Goal: Task Accomplishment & Management: Use online tool/utility

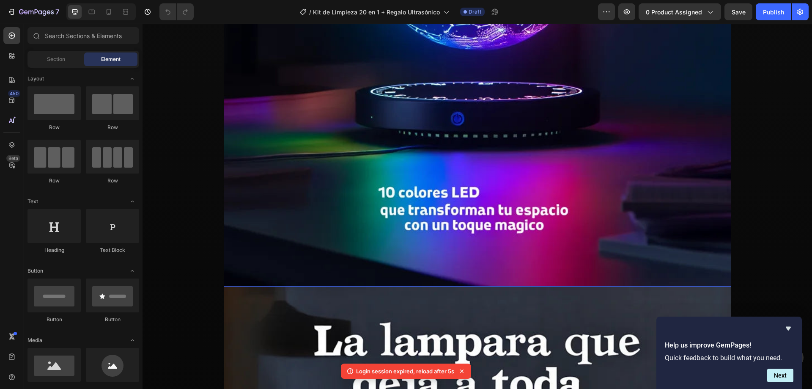
scroll to position [3860, 0]
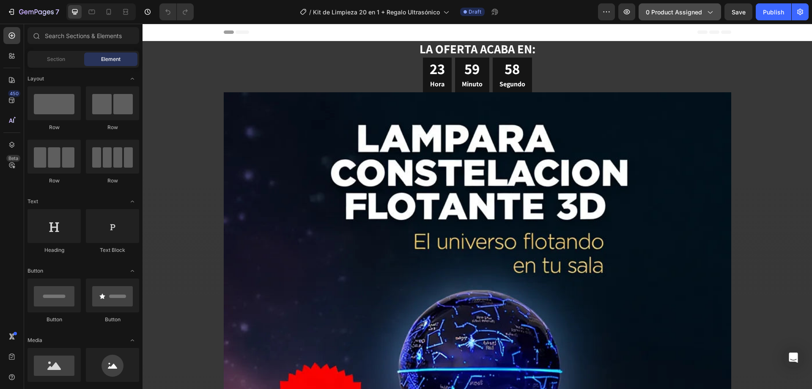
click at [669, 12] on span "0 product assigned" at bounding box center [674, 12] width 56 height 9
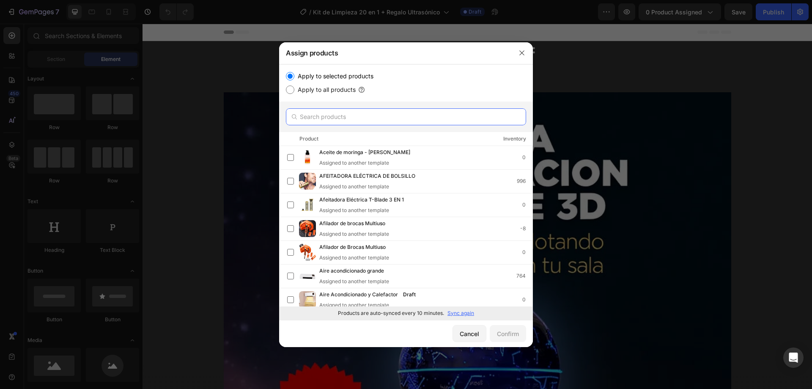
click at [335, 121] on input "text" at bounding box center [406, 116] width 240 height 17
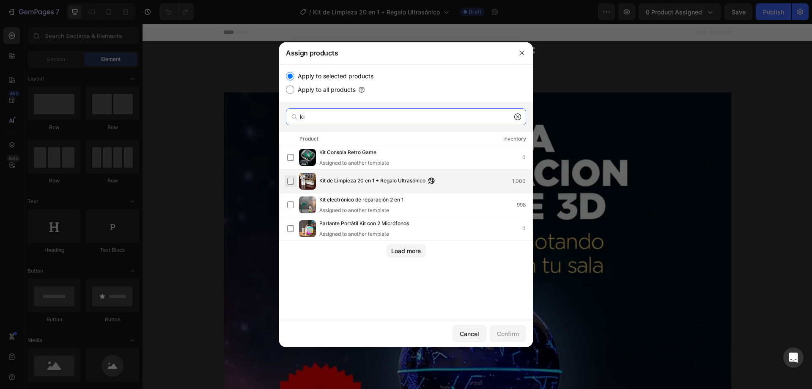
type input "ki"
click at [294, 181] on label at bounding box center [290, 181] width 7 height 7
click at [505, 334] on div "Confirm" at bounding box center [508, 333] width 22 height 9
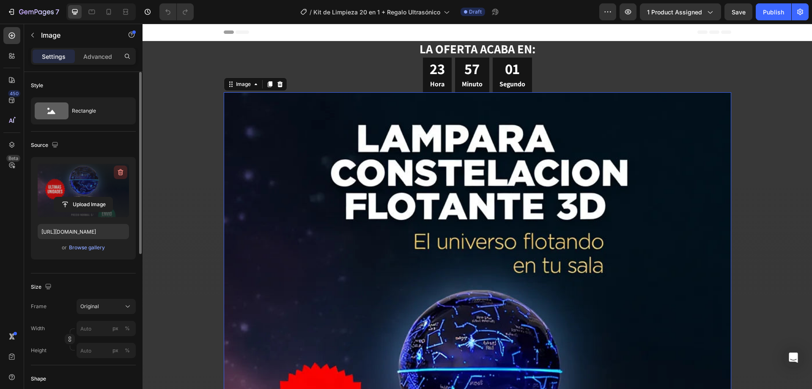
click at [122, 170] on icon "button" at bounding box center [120, 172] width 8 height 8
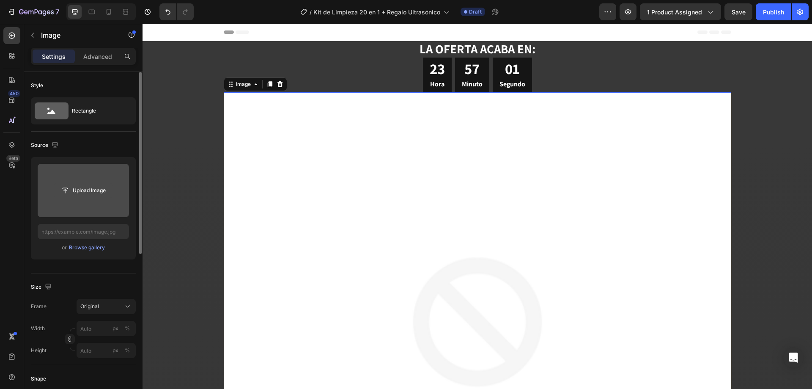
click at [75, 188] on input "file" at bounding box center [83, 190] width 58 height 14
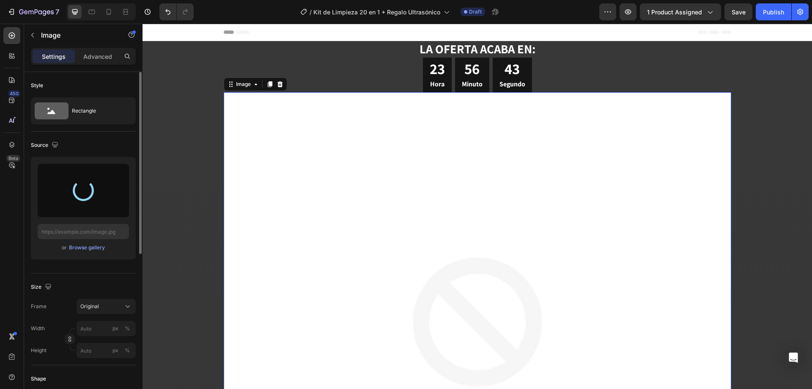
type input "[URL][DOMAIN_NAME]"
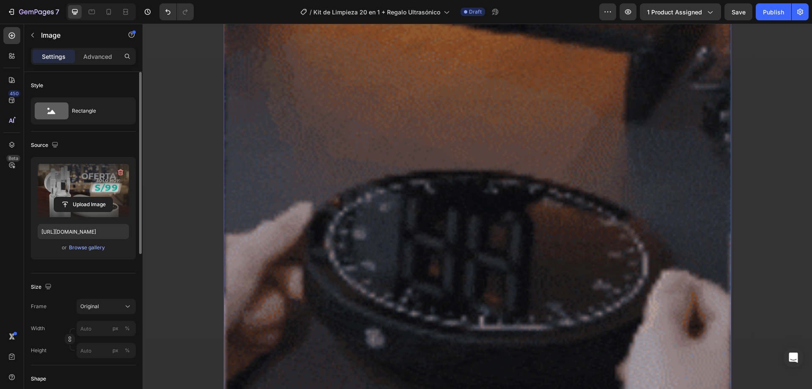
scroll to position [635, 0]
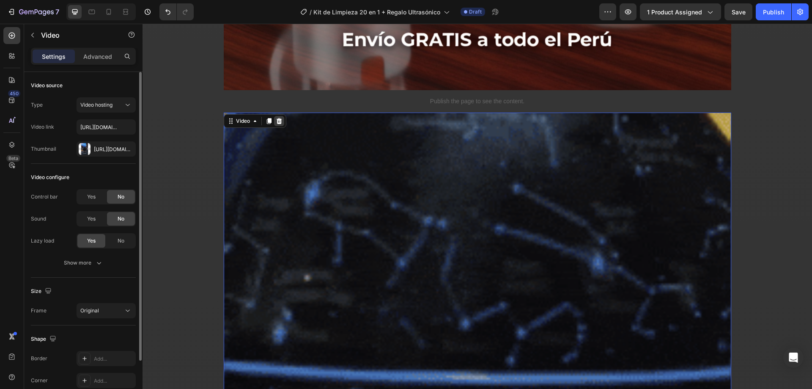
click at [279, 121] on icon at bounding box center [279, 121] width 7 height 7
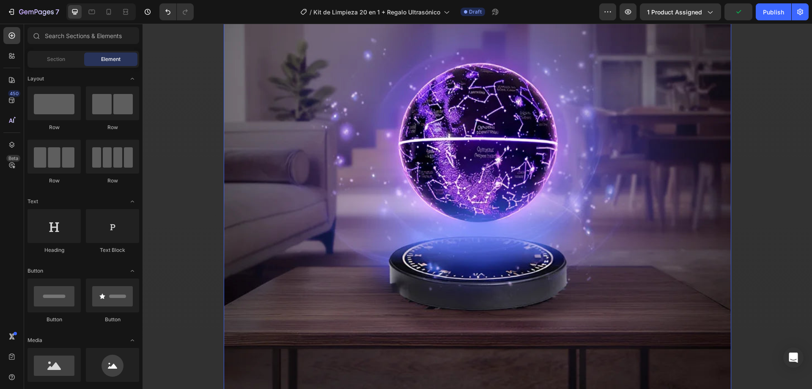
scroll to position [973, 0]
click at [340, 144] on img at bounding box center [478, 90] width 508 height 633
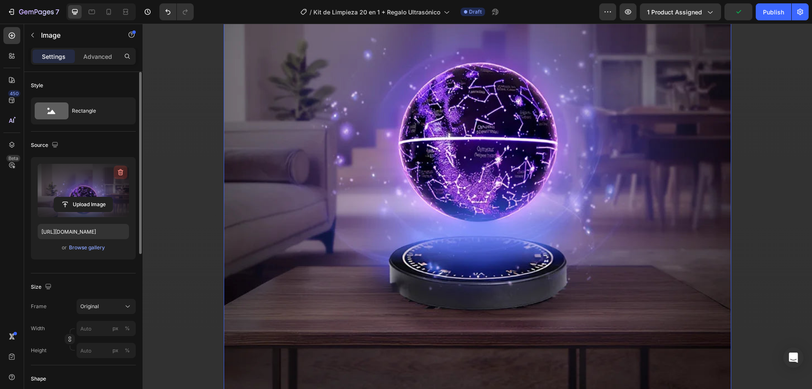
click at [122, 170] on icon "button" at bounding box center [120, 172] width 8 height 8
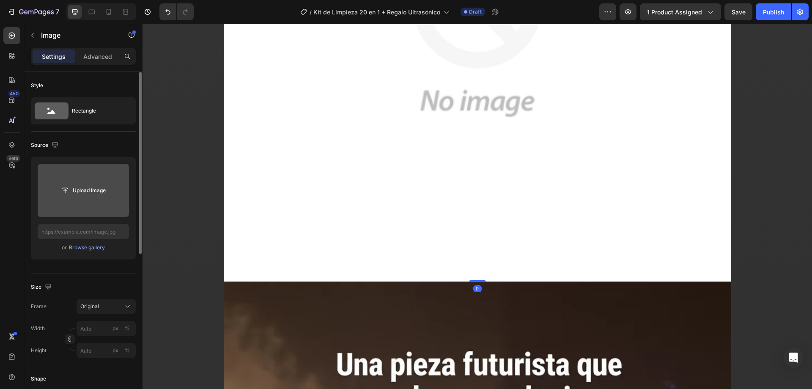
click at [93, 191] on input "file" at bounding box center [83, 190] width 58 height 14
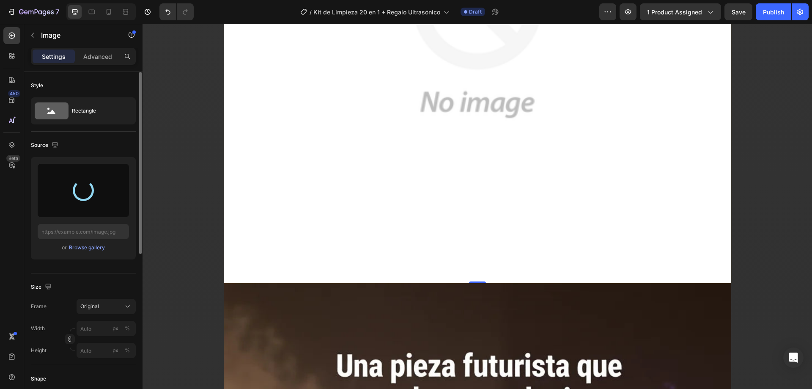
type input "[URL][DOMAIN_NAME]"
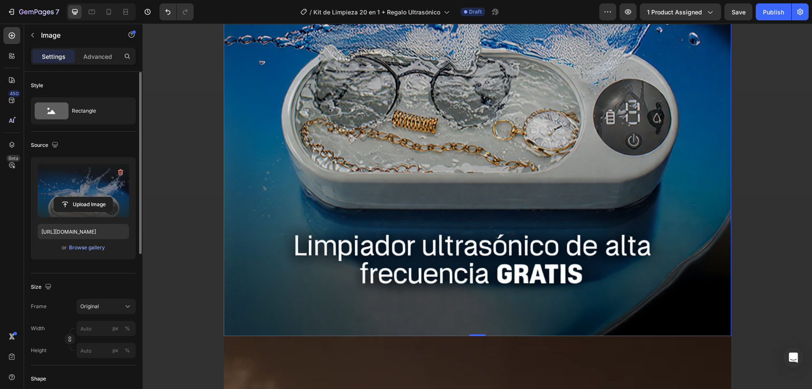
scroll to position [1058, 0]
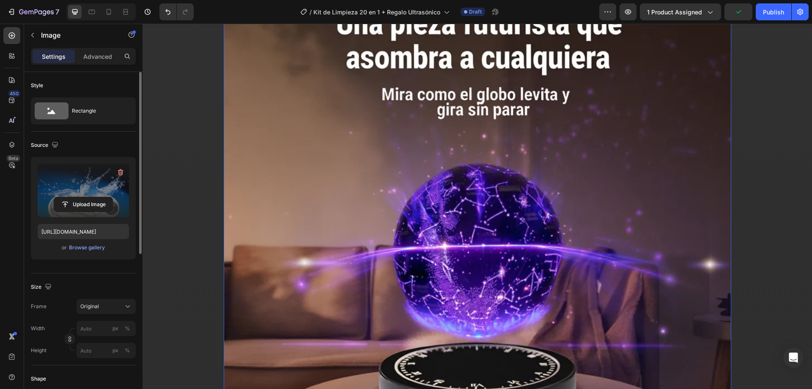
click at [371, 180] on img at bounding box center [478, 257] width 508 height 633
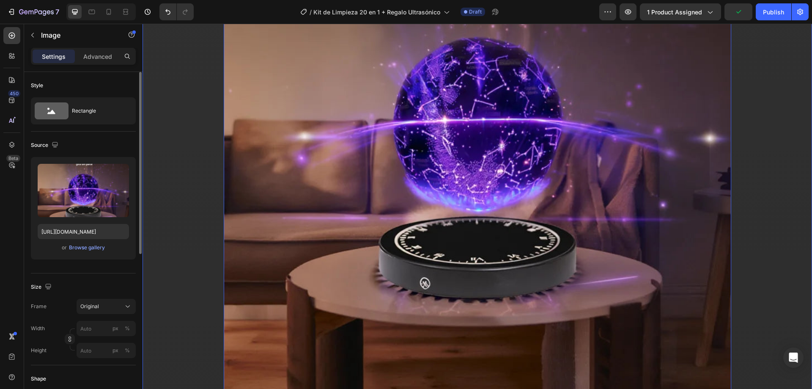
scroll to position [1566, 0]
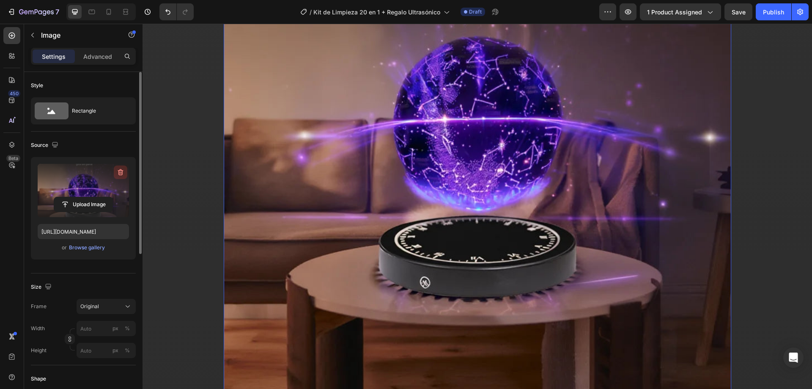
click at [121, 172] on icon "button" at bounding box center [121, 172] width 1 height 3
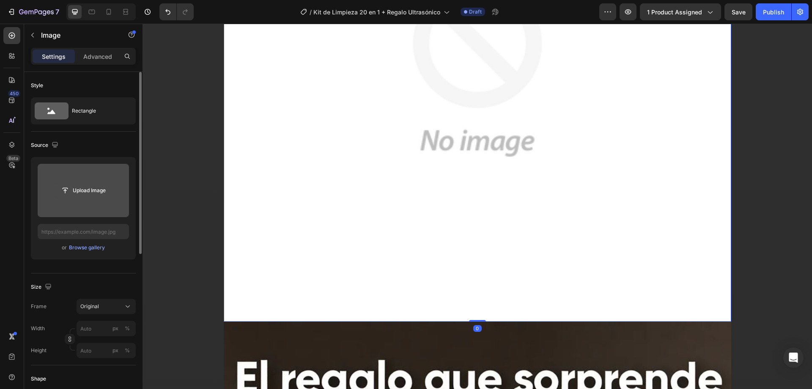
click at [88, 192] on input "file" at bounding box center [83, 190] width 58 height 14
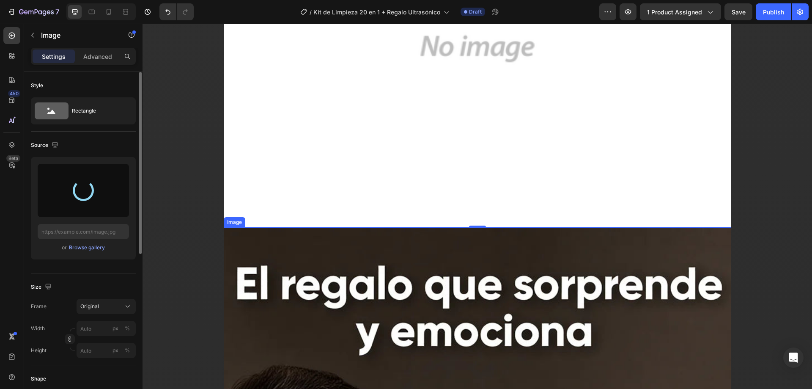
scroll to position [1608, 0]
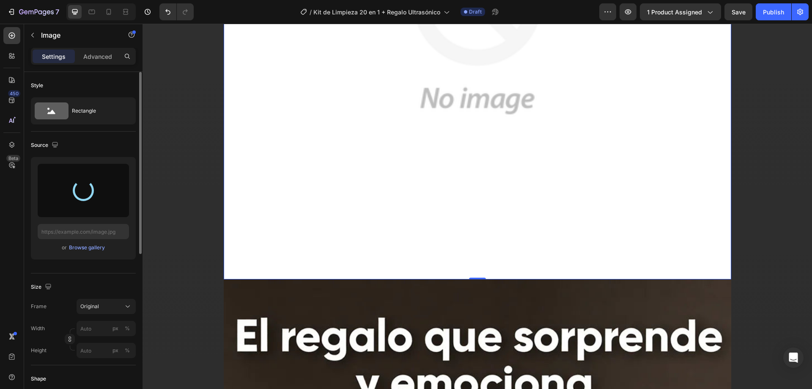
type input "[URL][DOMAIN_NAME]"
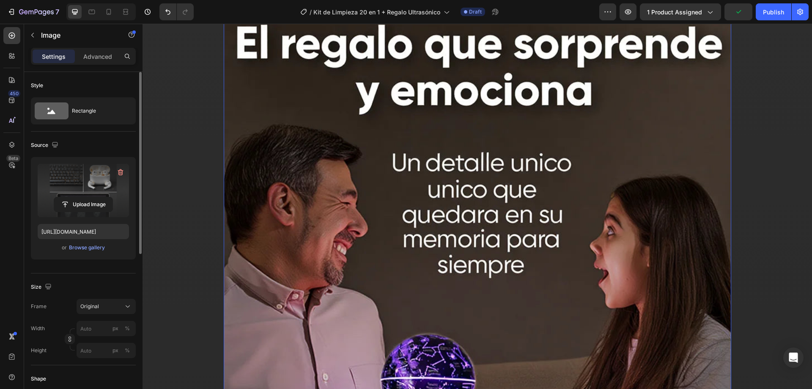
scroll to position [2158, 0]
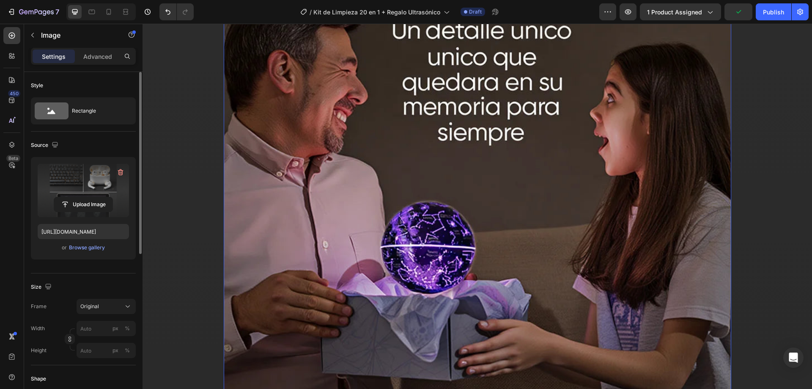
click at [358, 198] on img at bounding box center [478, 170] width 508 height 633
click at [118, 173] on icon "button" at bounding box center [120, 172] width 8 height 8
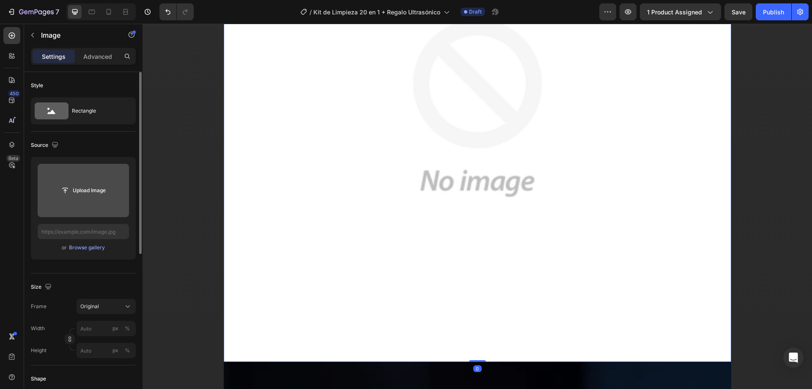
click at [93, 192] on input "file" at bounding box center [83, 190] width 58 height 14
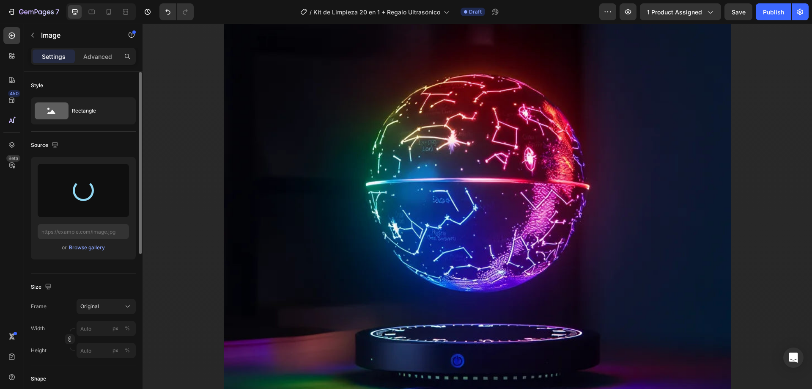
scroll to position [2708, 0]
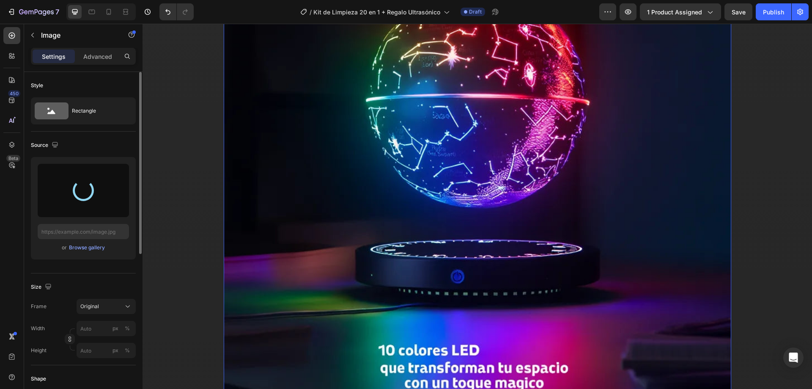
type input "[URL][DOMAIN_NAME]"
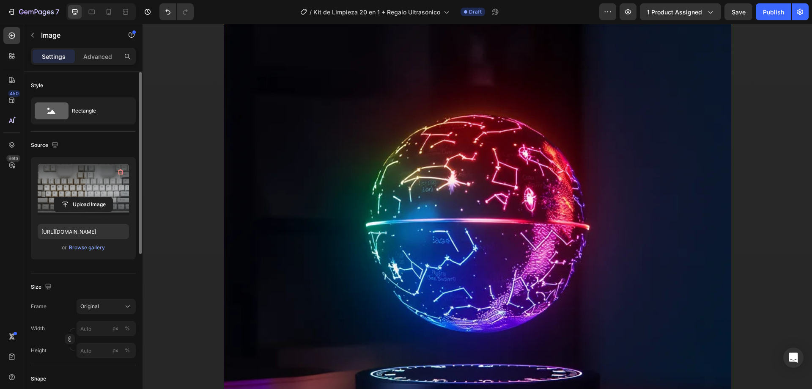
scroll to position [2833, 0]
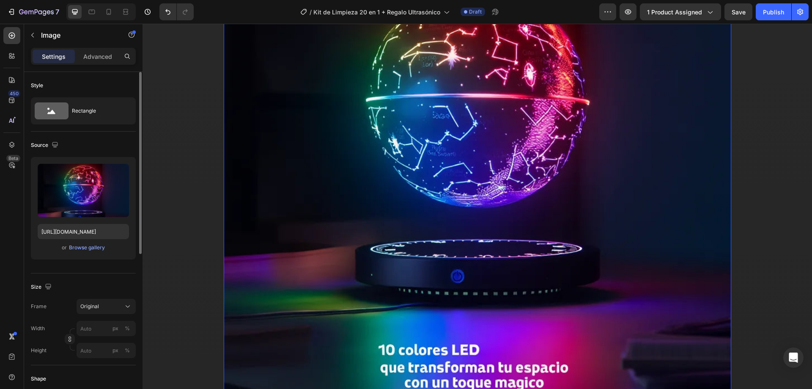
click at [345, 195] on img at bounding box center [478, 128] width 508 height 633
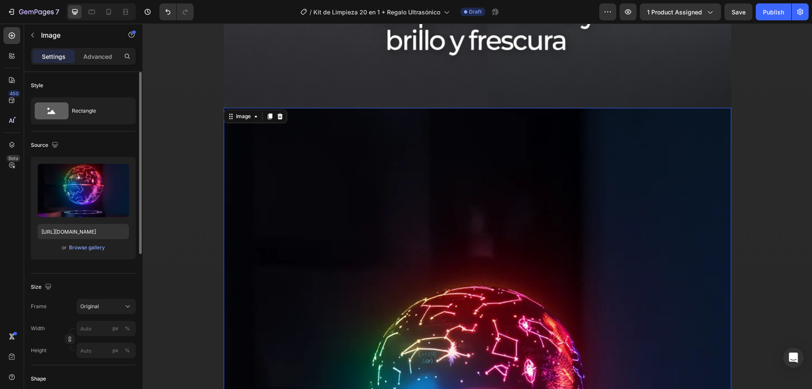
scroll to position [2791, 0]
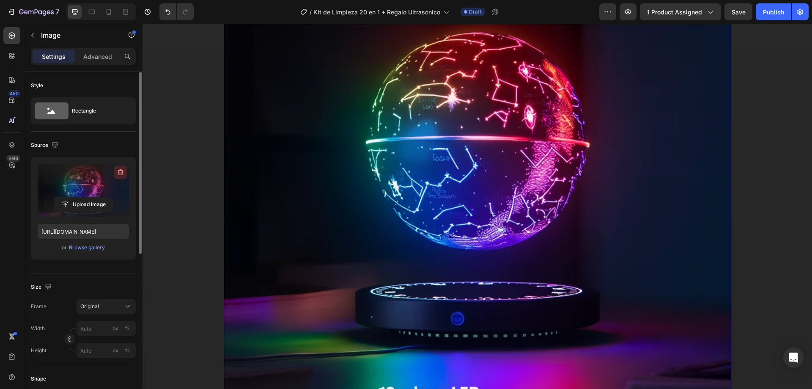
click at [120, 168] on icon "button" at bounding box center [120, 172] width 8 height 8
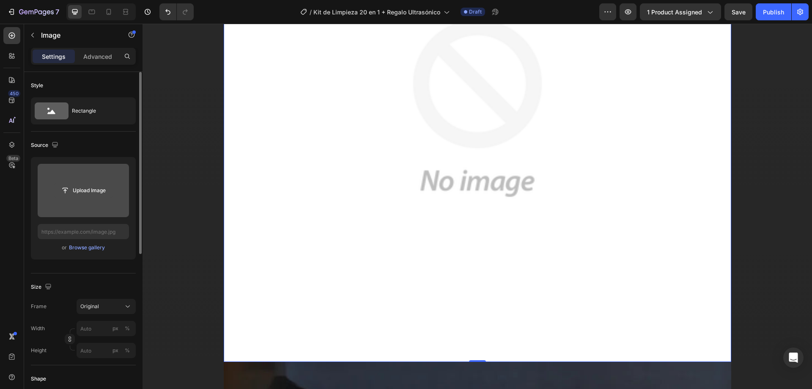
click at [91, 188] on input "file" at bounding box center [83, 190] width 58 height 14
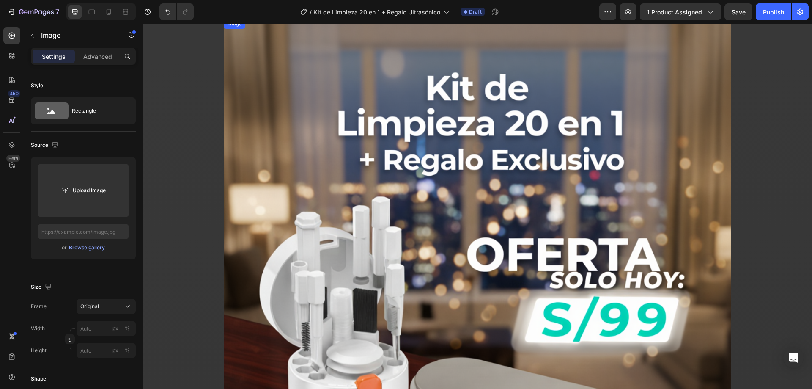
scroll to position [0, 0]
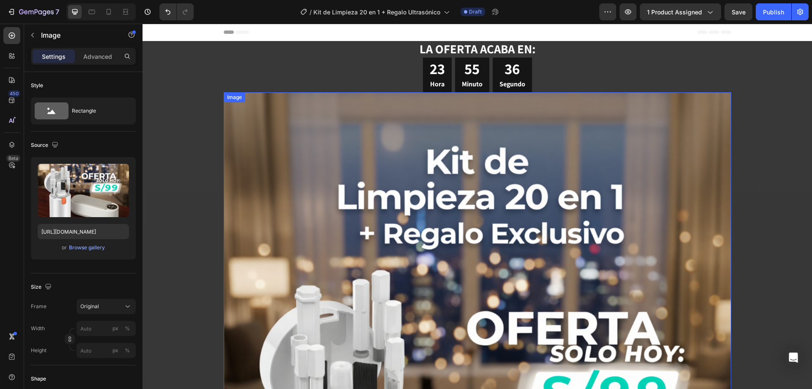
click at [278, 82] on icon at bounding box center [280, 84] width 6 height 6
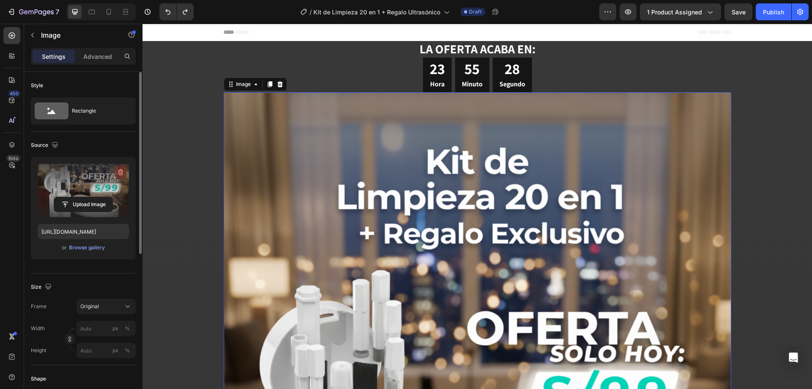
click at [118, 173] on icon "button" at bounding box center [120, 172] width 8 height 8
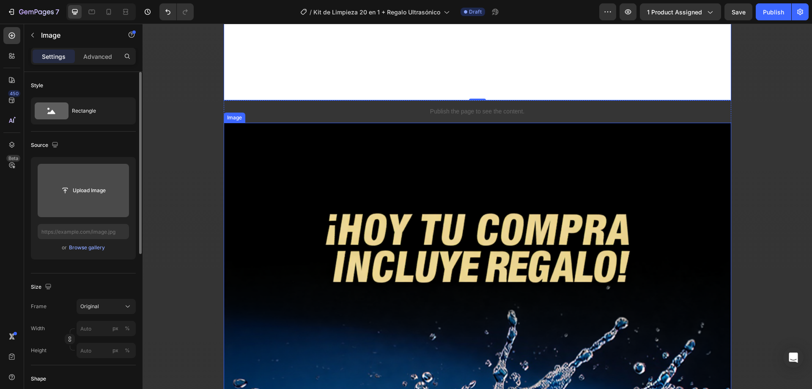
scroll to position [677, 0]
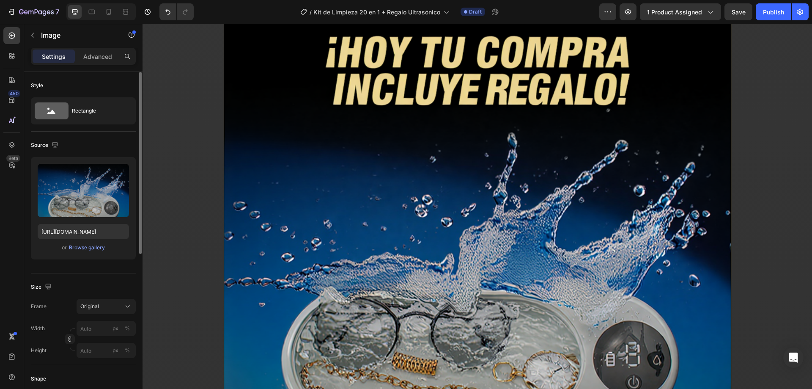
click at [402, 208] on img at bounding box center [478, 261] width 508 height 633
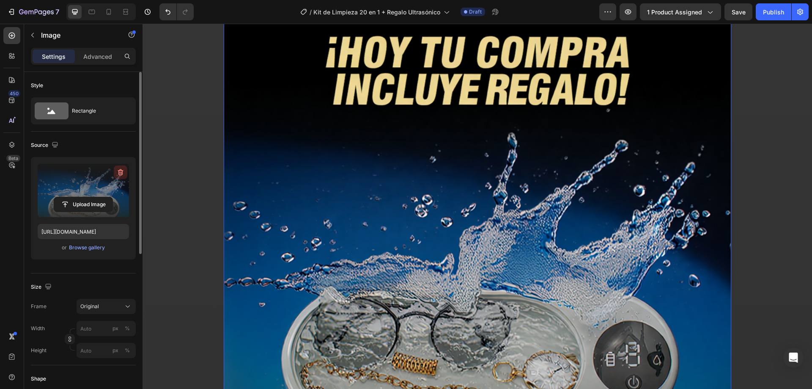
click at [117, 169] on icon "button" at bounding box center [120, 172] width 8 height 8
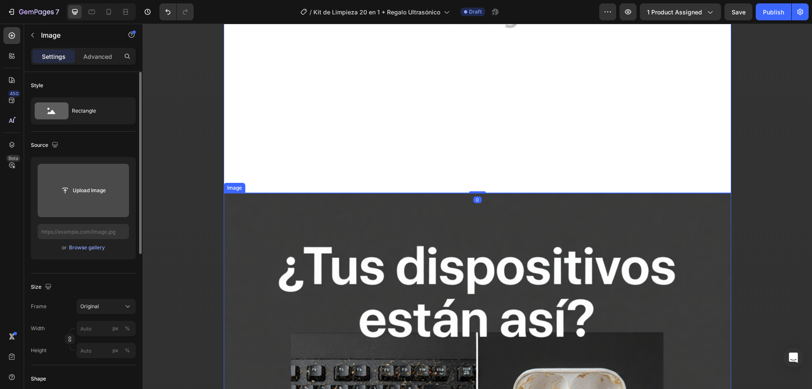
scroll to position [1143, 0]
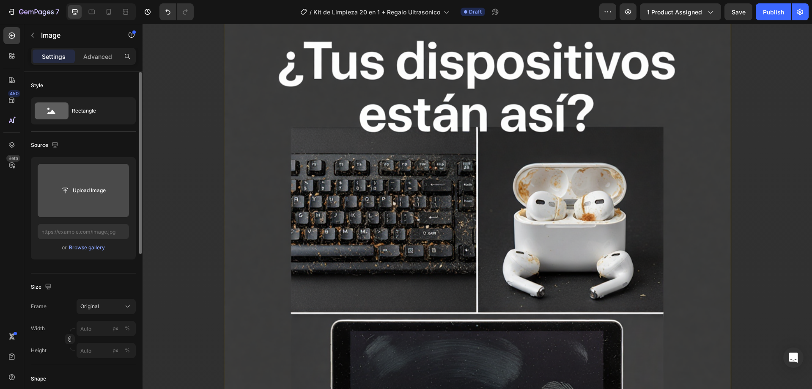
click at [389, 240] on img at bounding box center [478, 304] width 508 height 633
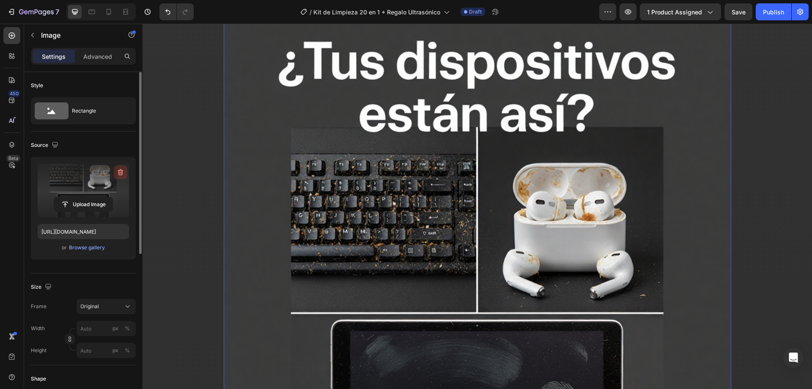
click at [118, 170] on icon "button" at bounding box center [120, 172] width 8 height 8
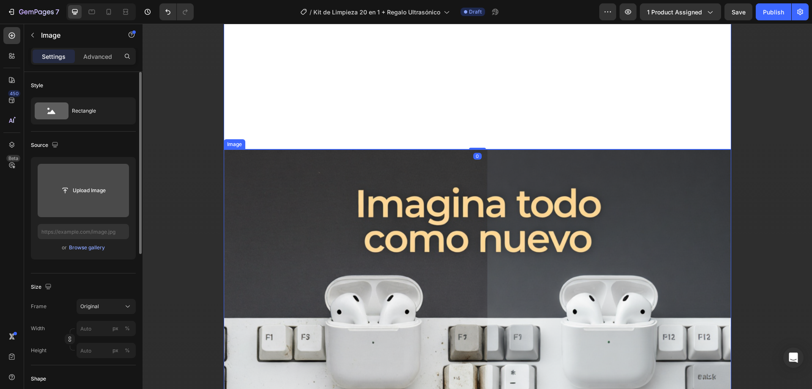
scroll to position [1608, 0]
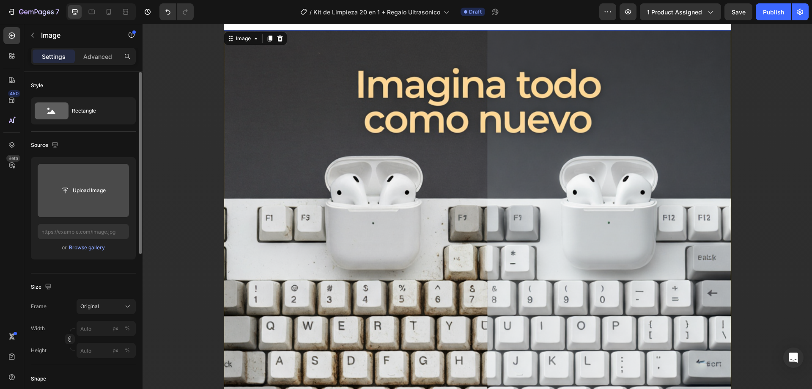
click at [365, 240] on img at bounding box center [478, 346] width 508 height 633
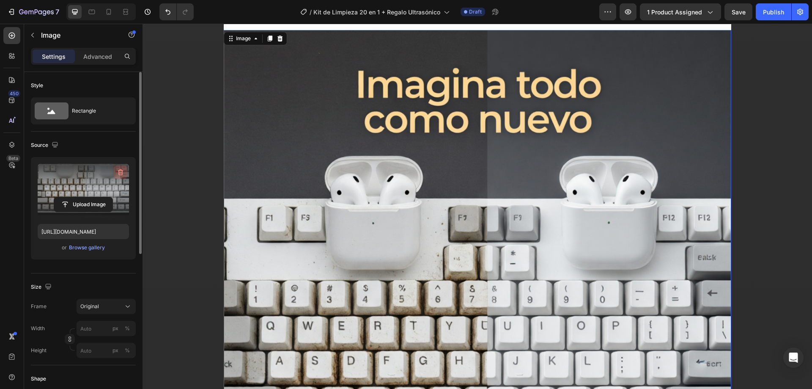
click at [121, 167] on button "button" at bounding box center [121, 172] width 14 height 14
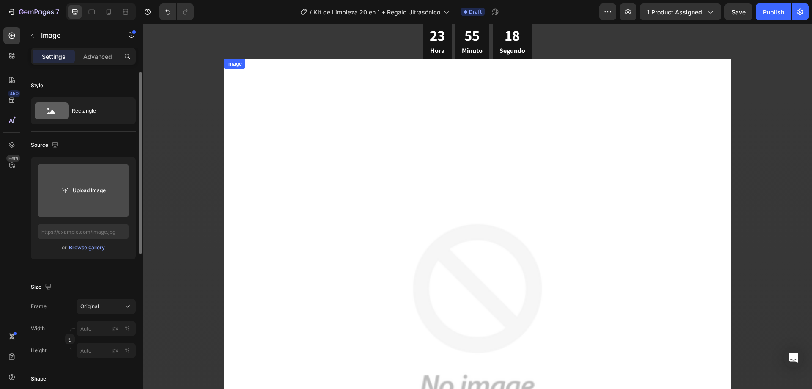
scroll to position [0, 0]
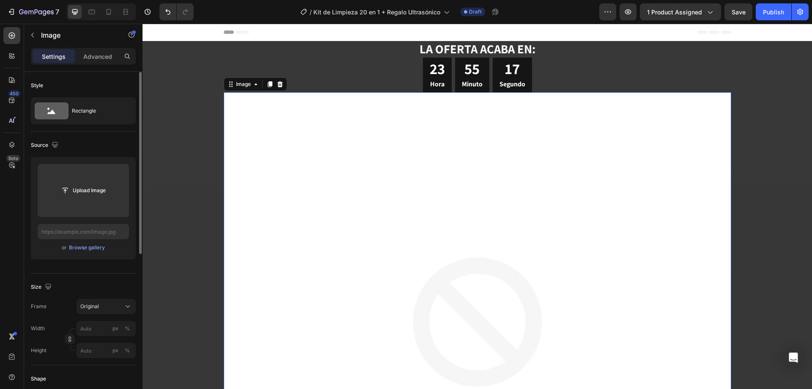
click at [347, 215] on img at bounding box center [478, 346] width 508 height 508
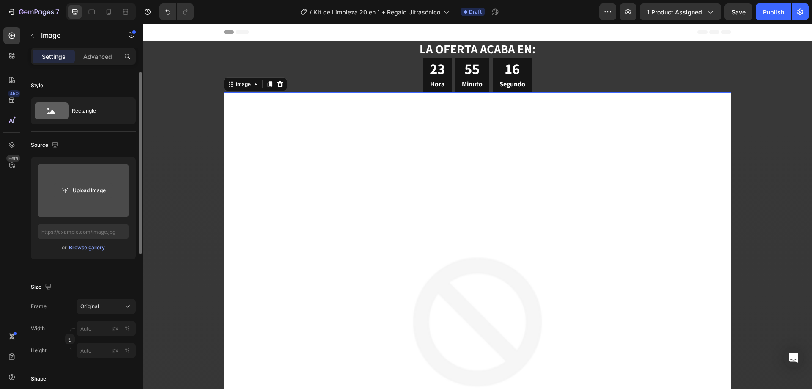
click at [82, 187] on input "file" at bounding box center [83, 190] width 58 height 14
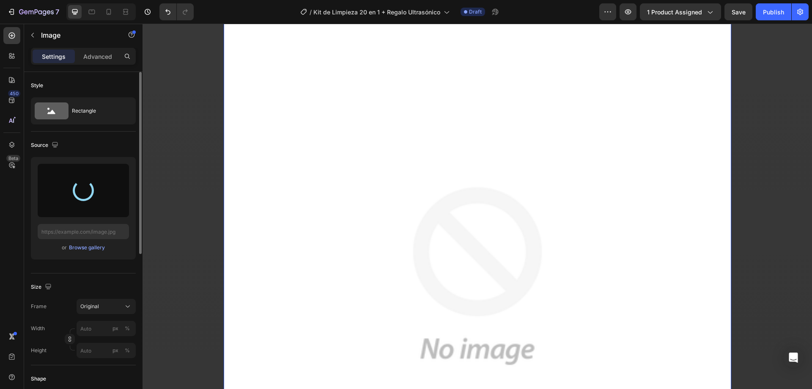
scroll to position [169, 0]
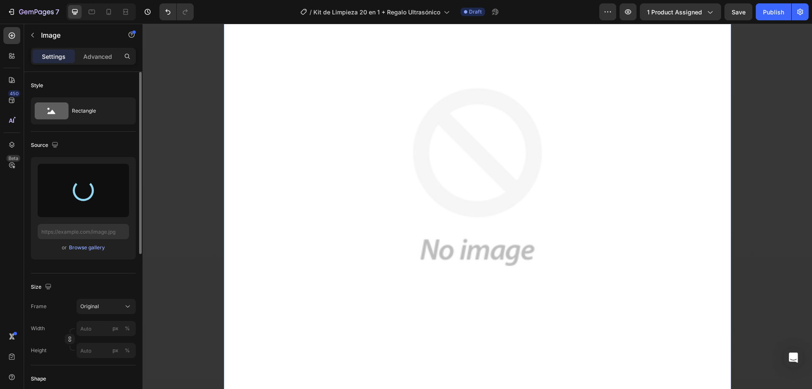
type input "[URL][DOMAIN_NAME]"
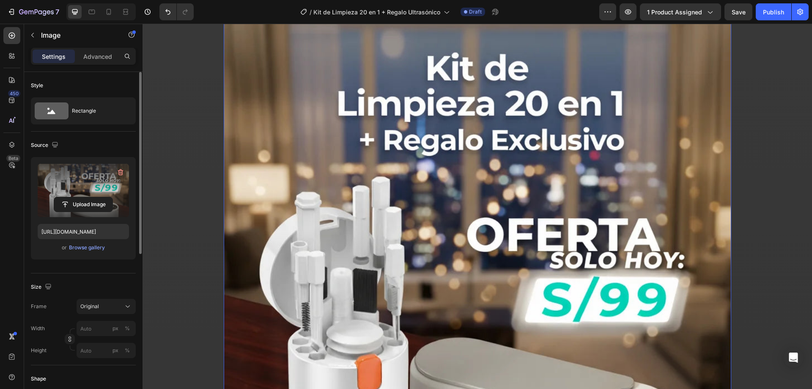
scroll to position [0, 0]
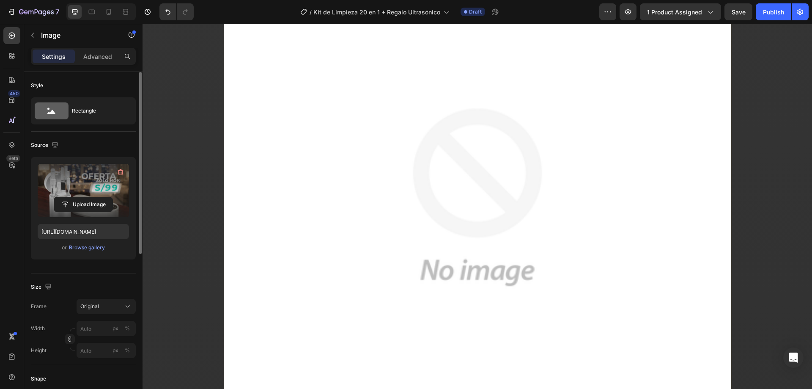
click at [355, 207] on img at bounding box center [478, 197] width 508 height 508
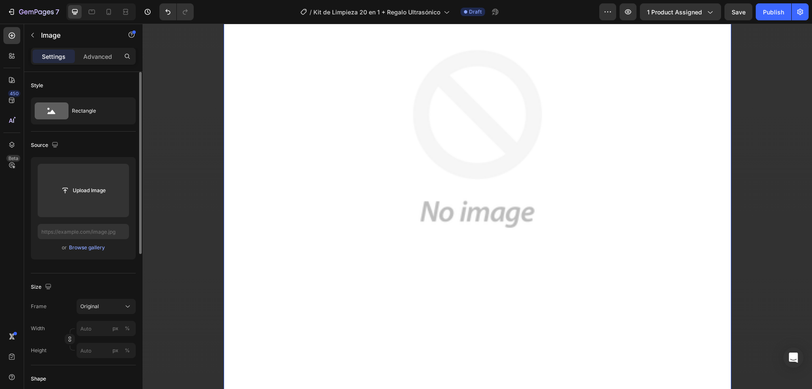
scroll to position [973, 0]
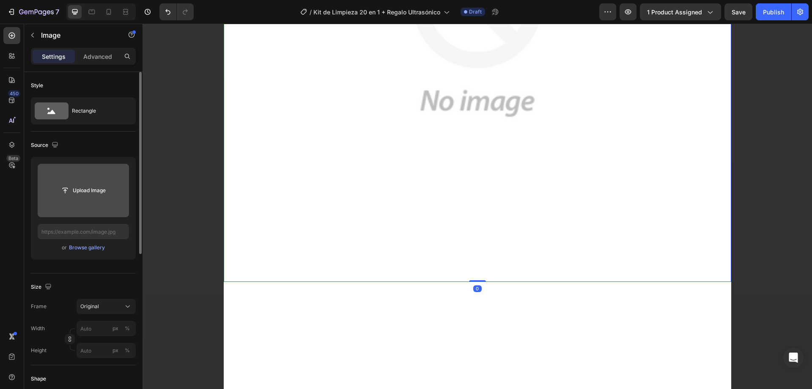
click at [82, 186] on input "file" at bounding box center [83, 190] width 58 height 14
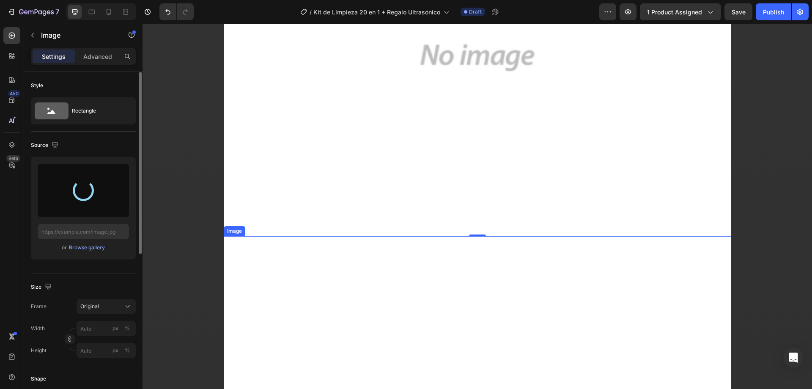
scroll to position [1016, 0]
type input "[URL][DOMAIN_NAME]"
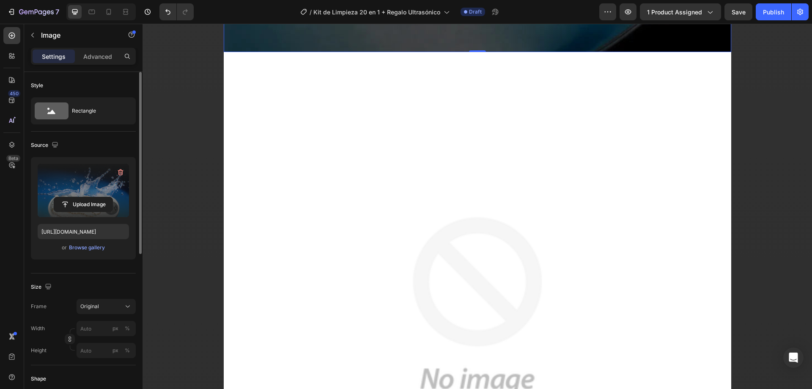
scroll to position [1396, 0]
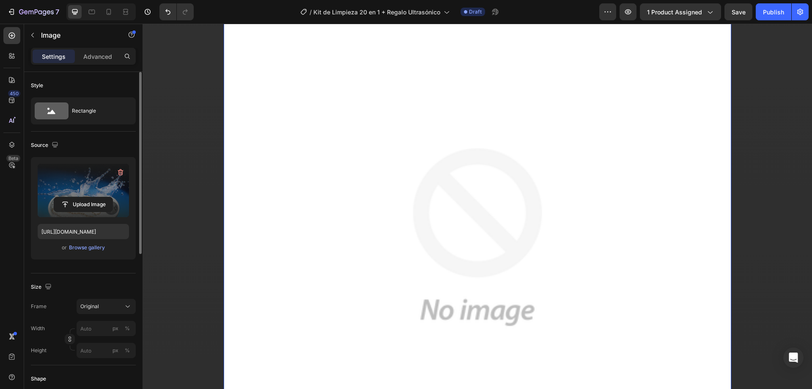
click at [359, 228] on img at bounding box center [478, 237] width 508 height 508
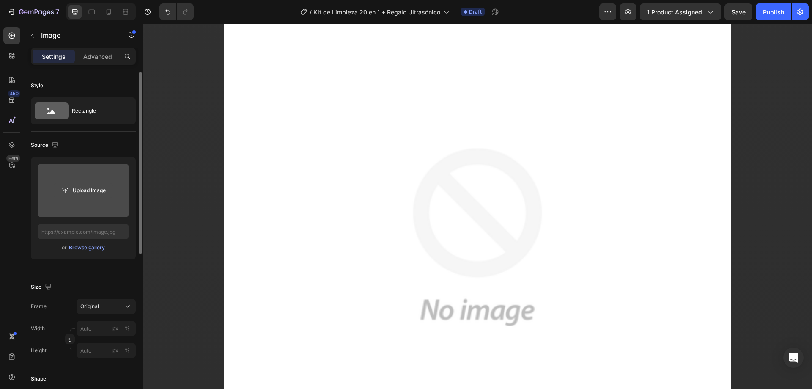
click at [91, 187] on input "file" at bounding box center [83, 190] width 58 height 14
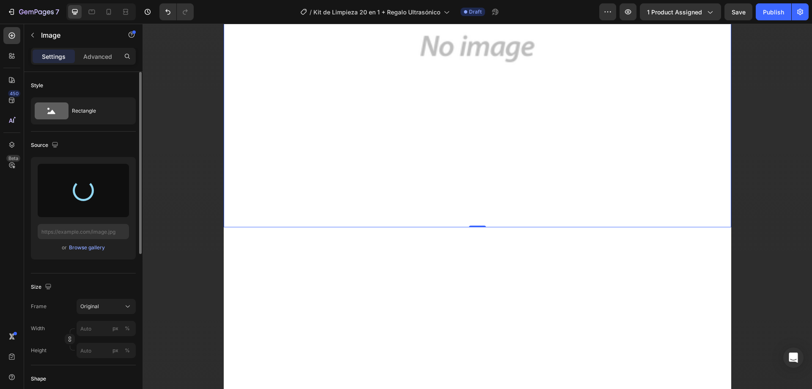
scroll to position [1650, 0]
type input "[URL][DOMAIN_NAME]"
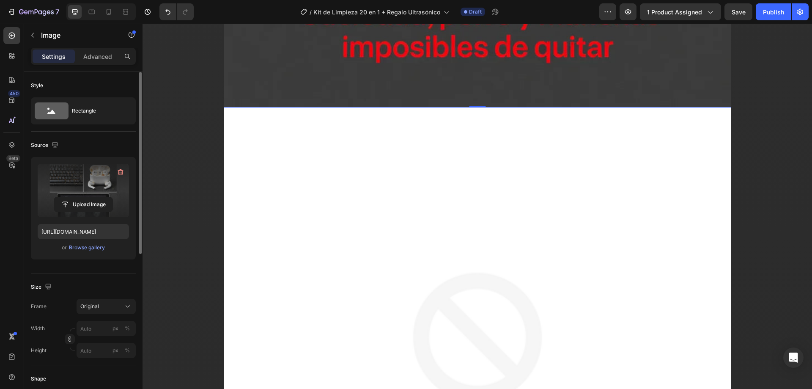
scroll to position [2031, 0]
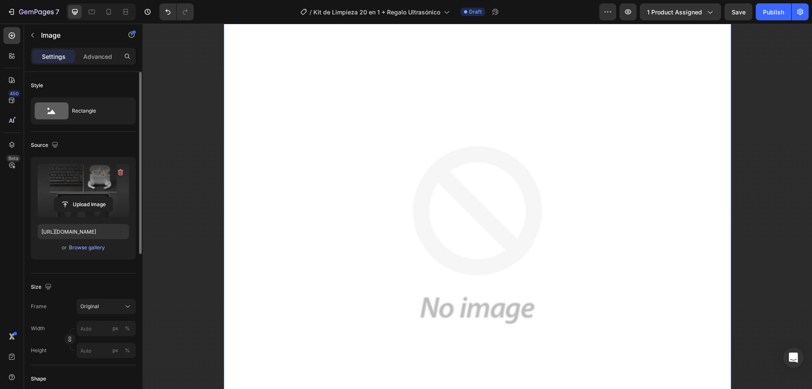
click at [403, 188] on img at bounding box center [478, 235] width 508 height 508
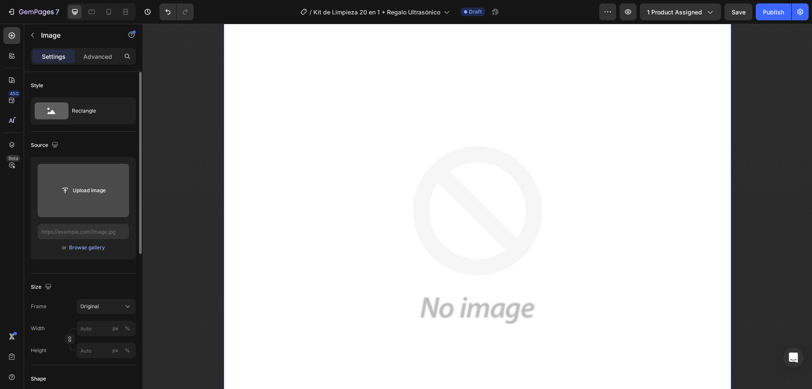
click at [83, 185] on input "file" at bounding box center [83, 190] width 58 height 14
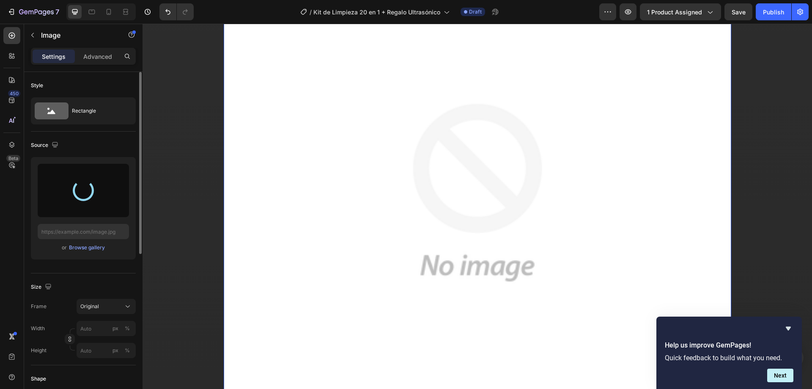
type input "[URL][DOMAIN_NAME]"
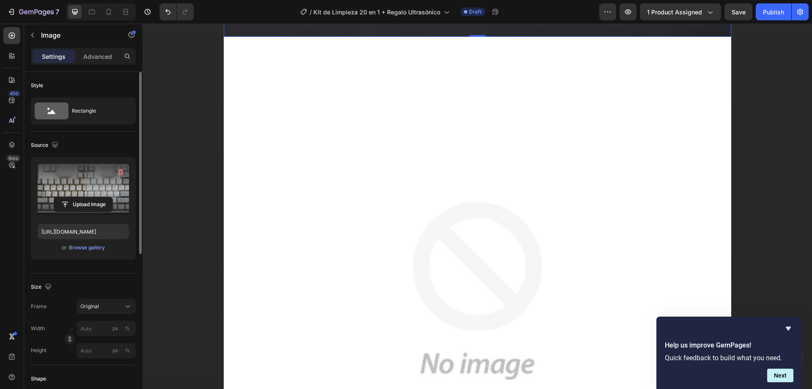
scroll to position [2708, 0]
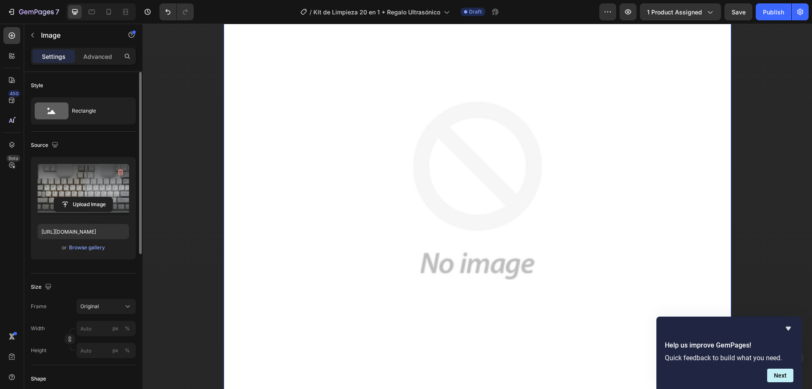
click at [378, 196] on img at bounding box center [478, 191] width 508 height 508
click at [99, 190] on input "file" at bounding box center [83, 190] width 58 height 14
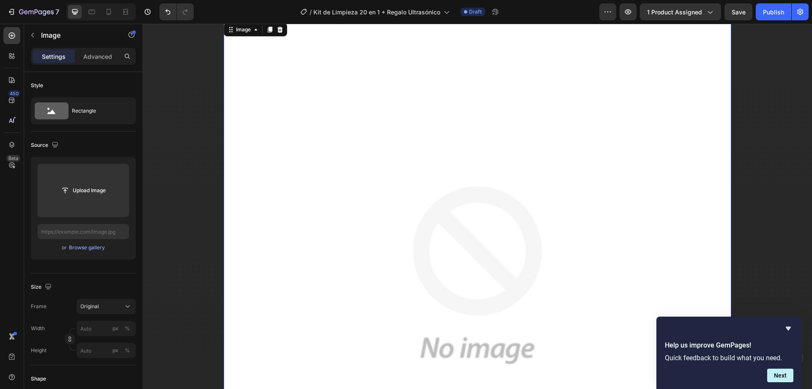
click at [441, 227] on img at bounding box center [478, 275] width 508 height 508
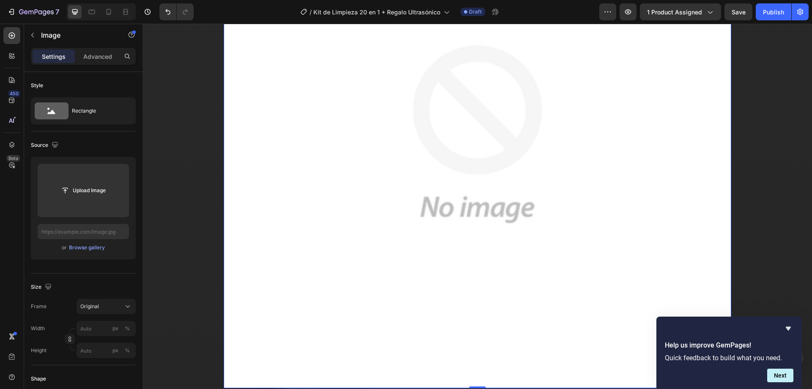
scroll to position [2877, 0]
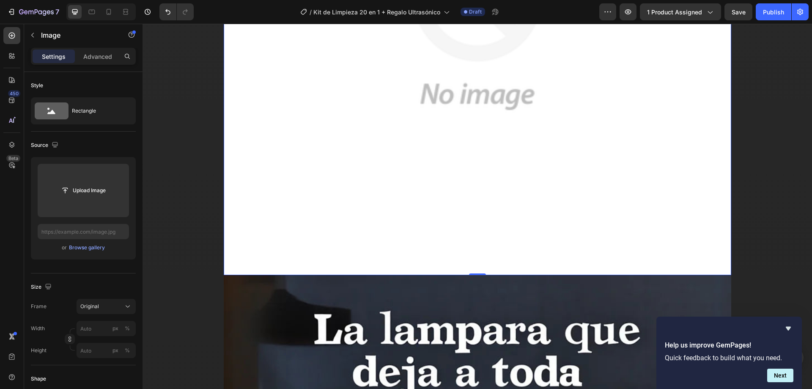
click at [423, 186] on img at bounding box center [478, 21] width 508 height 508
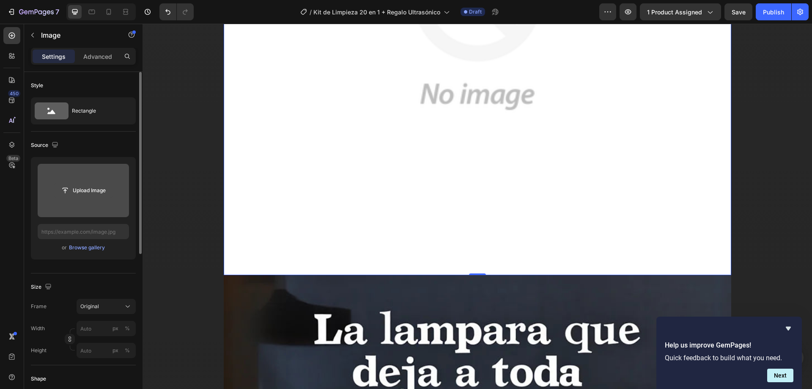
click at [103, 190] on input "file" at bounding box center [83, 190] width 58 height 14
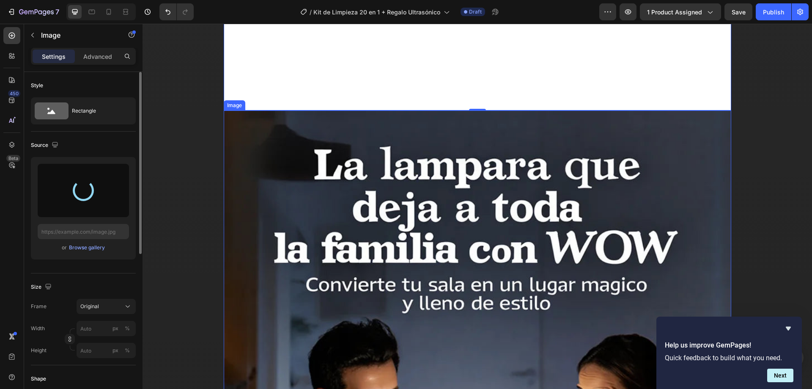
scroll to position [3047, 0]
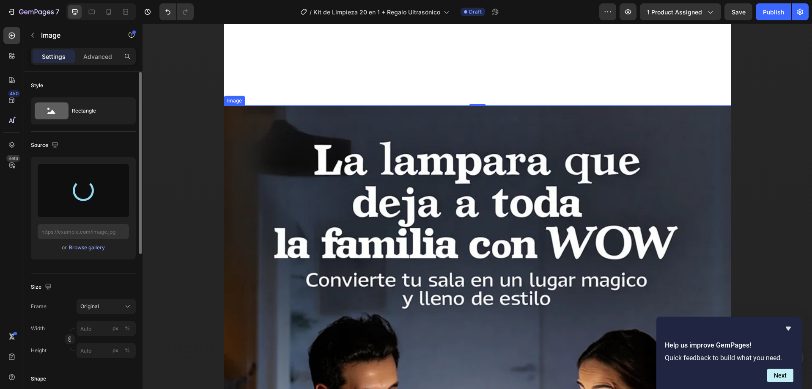
type input "[URL][DOMAIN_NAME]"
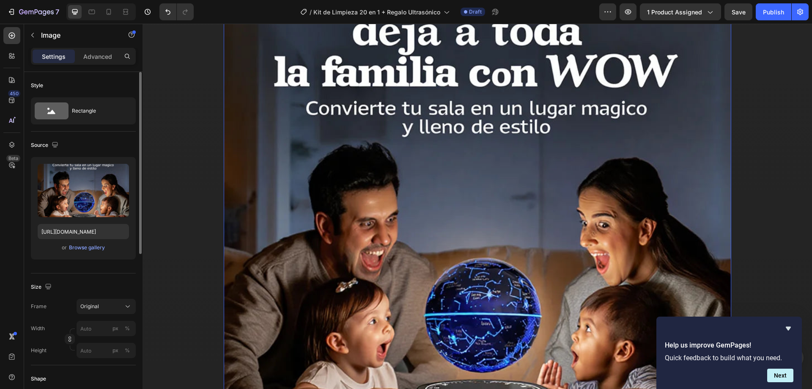
click at [437, 246] on img at bounding box center [478, 250] width 508 height 633
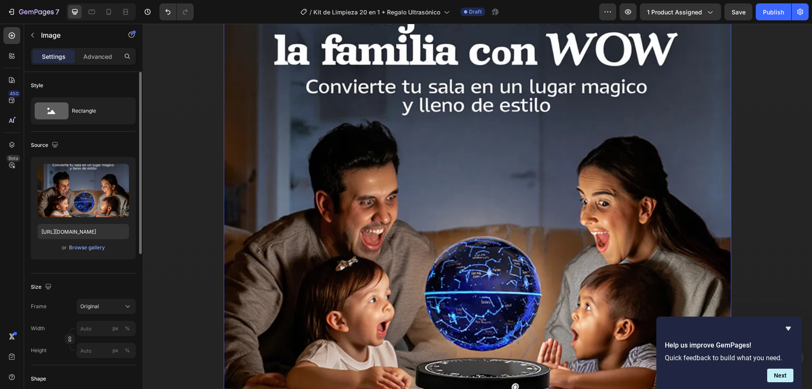
scroll to position [3385, 0]
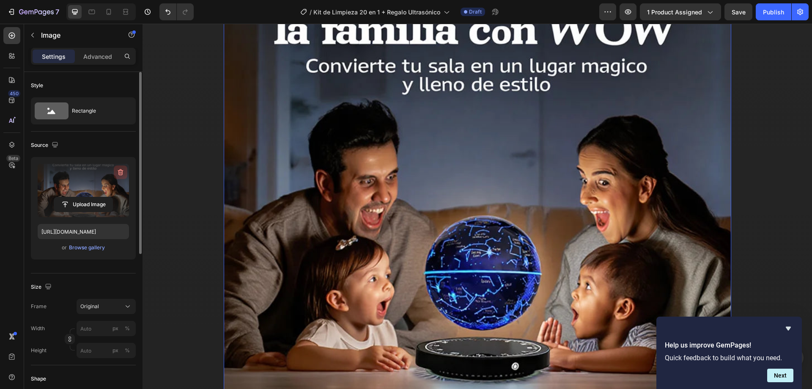
click at [121, 171] on icon "button" at bounding box center [120, 172] width 8 height 8
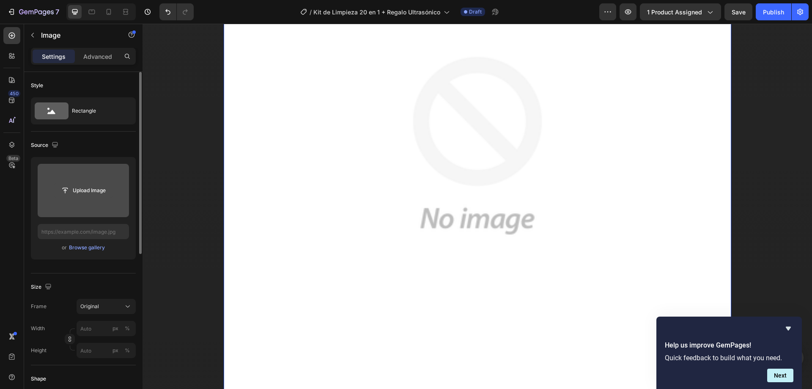
click at [81, 194] on input "file" at bounding box center [83, 190] width 58 height 14
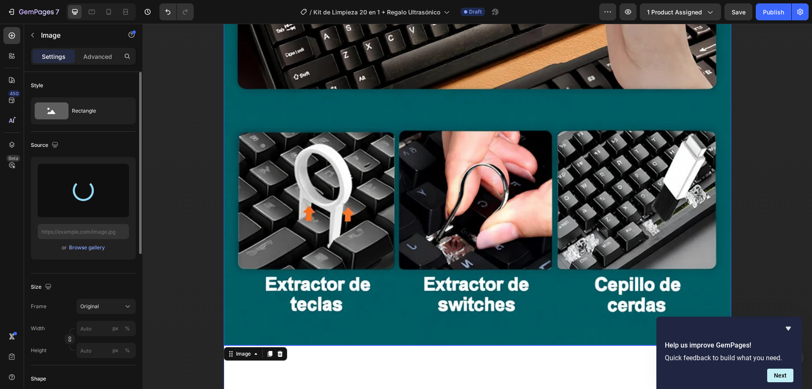
scroll to position [3047, 0]
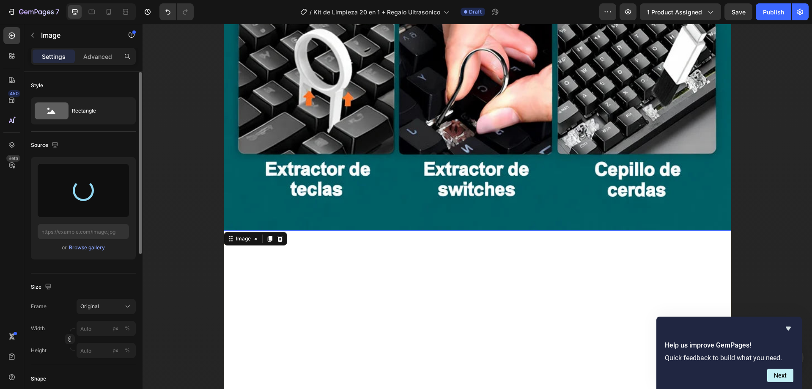
type input "[URL][DOMAIN_NAME]"
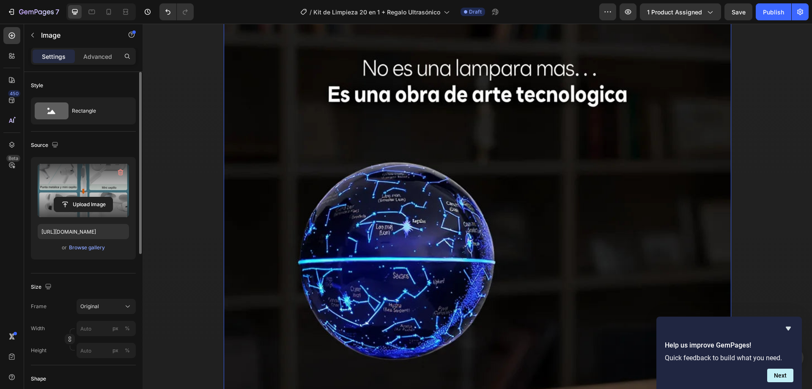
scroll to position [3851, 0]
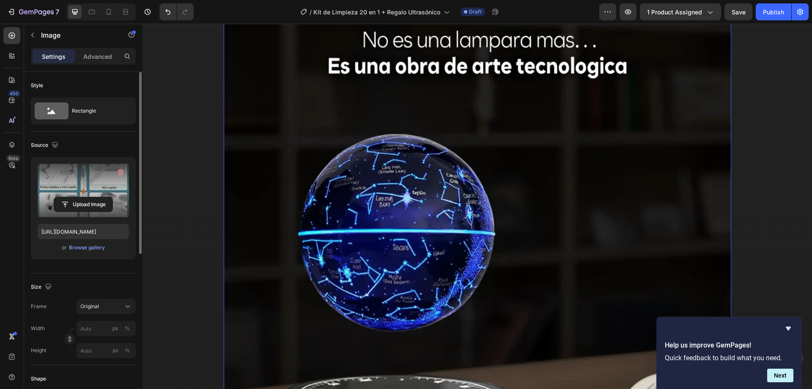
click at [411, 224] on img at bounding box center [478, 250] width 508 height 633
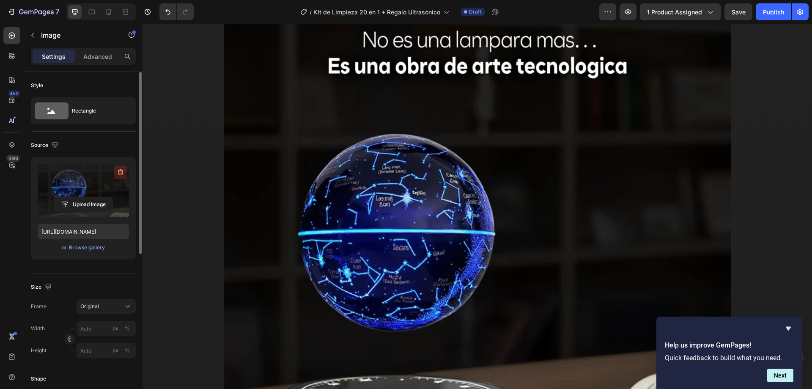
click at [120, 169] on icon "button" at bounding box center [120, 172] width 8 height 8
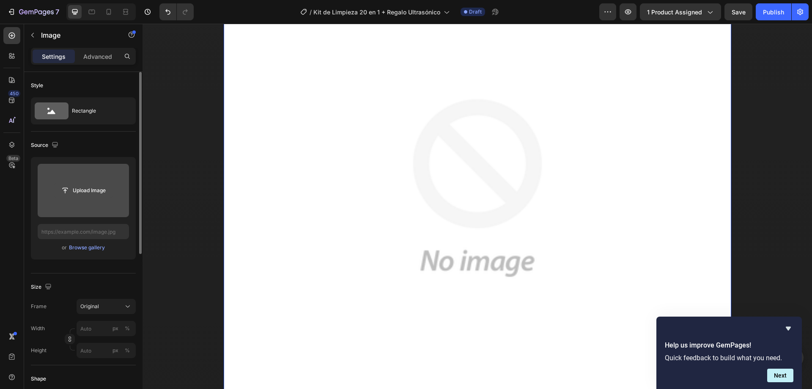
click at [76, 193] on input "file" at bounding box center [83, 190] width 58 height 14
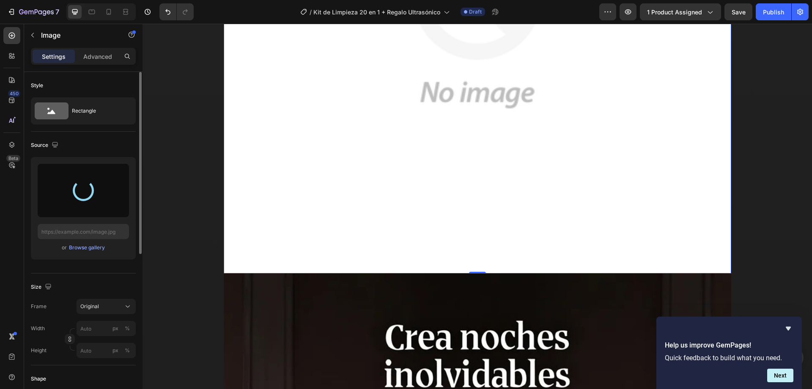
scroll to position [4020, 0]
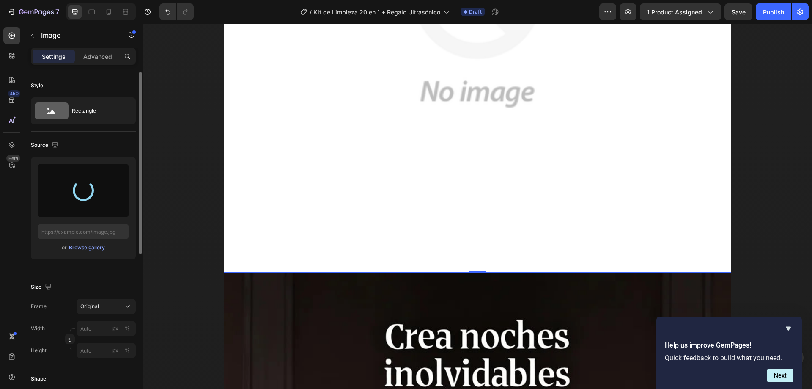
type input "[URL][DOMAIN_NAME]"
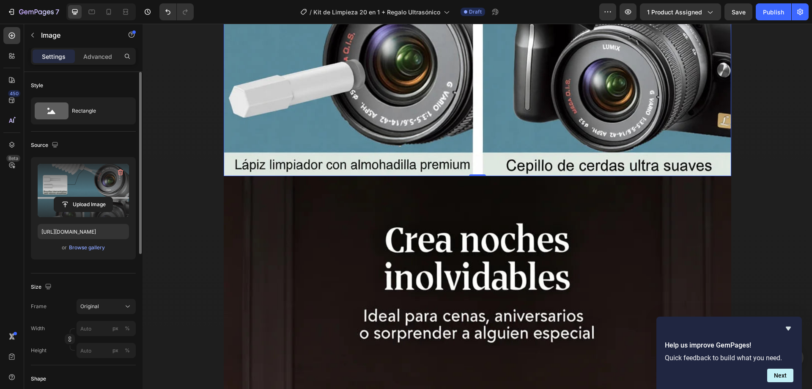
scroll to position [4232, 0]
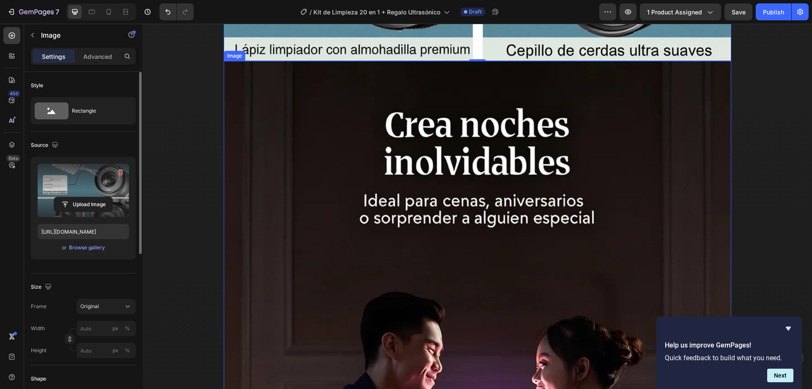
click at [438, 258] on img at bounding box center [478, 377] width 508 height 633
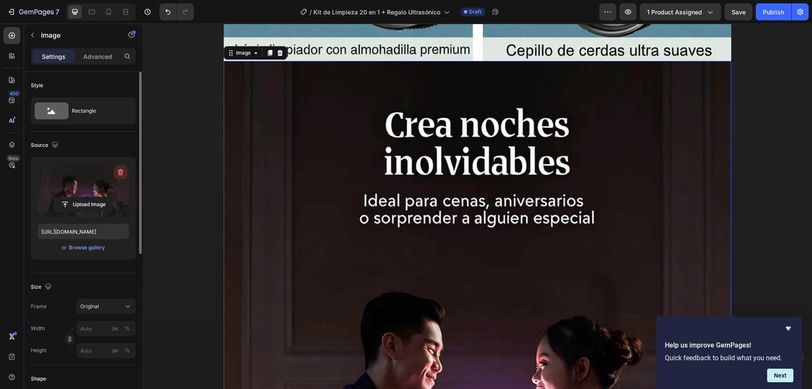
click at [121, 172] on icon "button" at bounding box center [121, 172] width 1 height 3
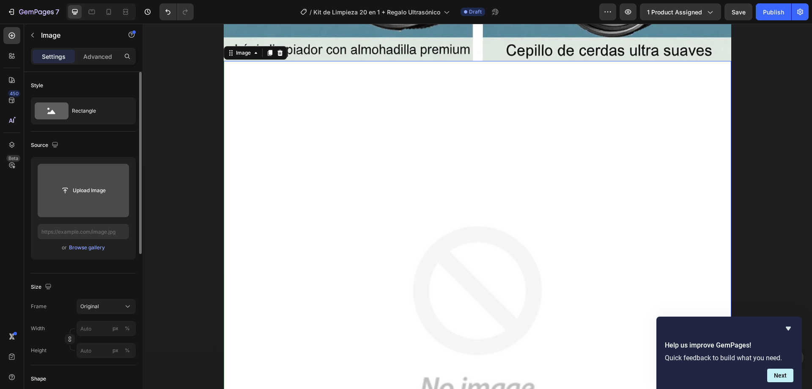
click at [96, 186] on input "file" at bounding box center [83, 190] width 58 height 14
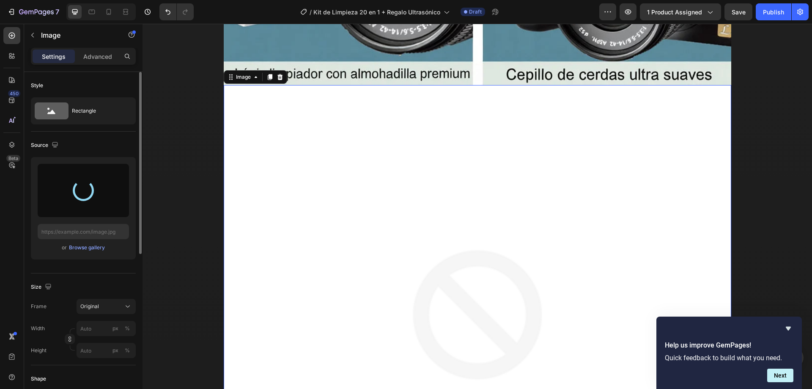
scroll to position [4105, 0]
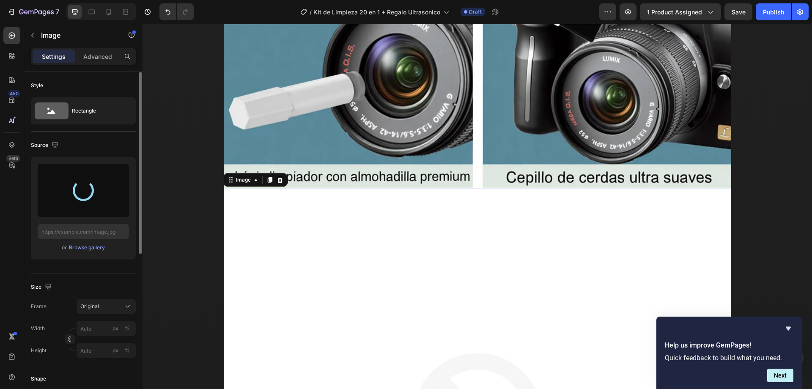
type input "[URL][DOMAIN_NAME]"
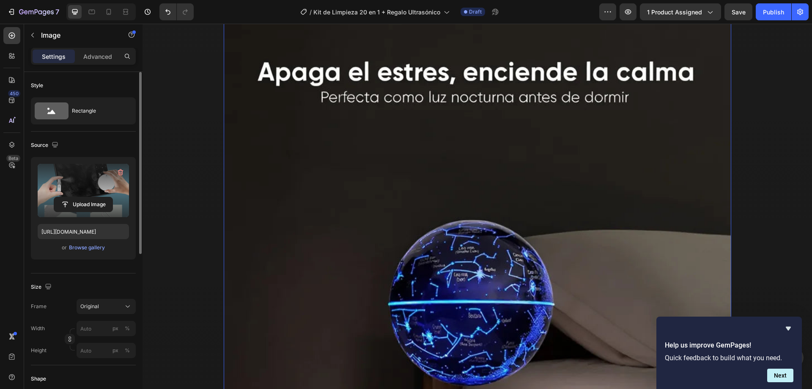
scroll to position [5036, 0]
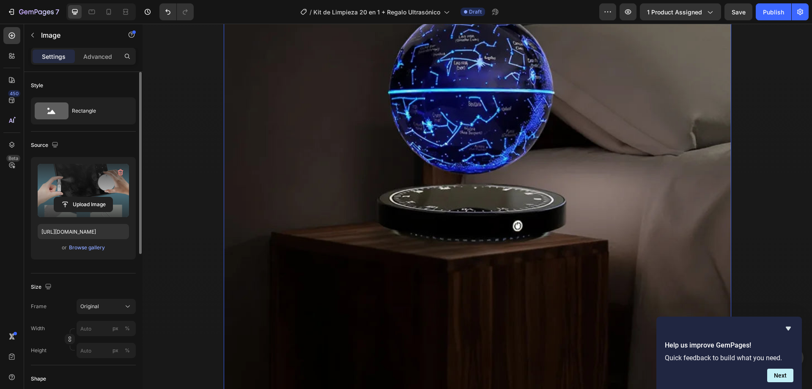
click at [383, 153] on img at bounding box center [478, 81] width 508 height 633
click at [121, 169] on icon "button" at bounding box center [120, 172] width 8 height 8
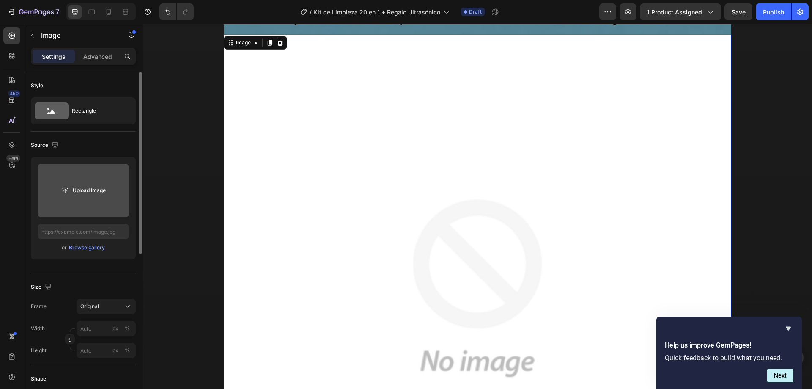
scroll to position [4866, 0]
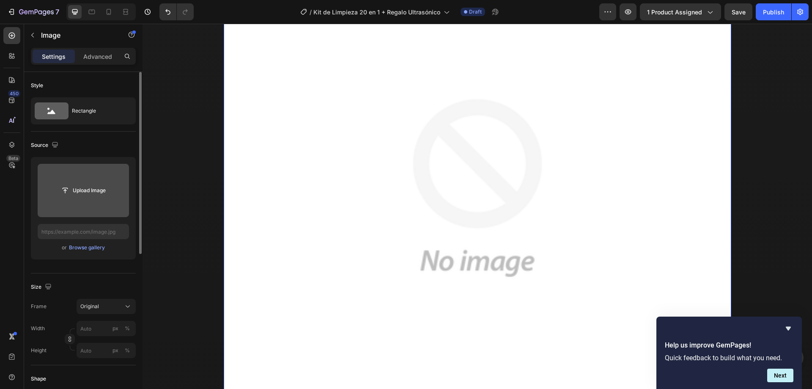
click at [80, 189] on input "file" at bounding box center [83, 190] width 58 height 14
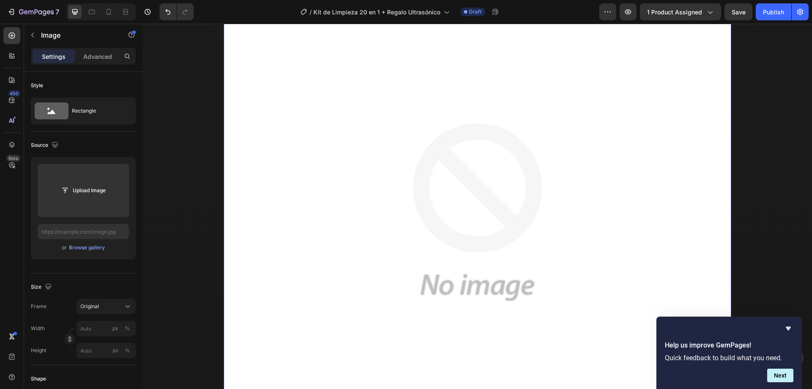
scroll to position [4951, 0]
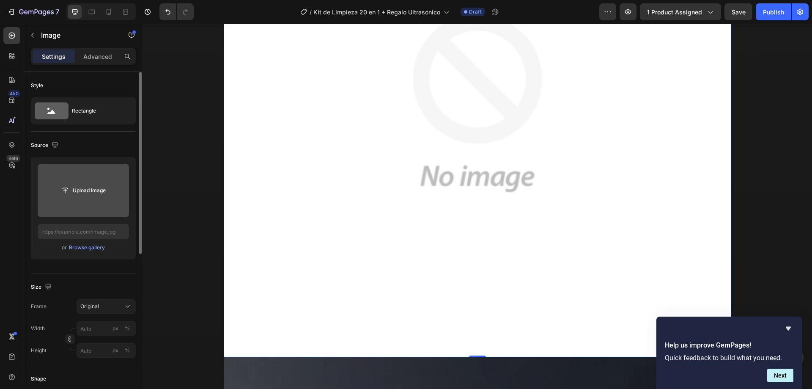
click at [93, 193] on input "file" at bounding box center [83, 190] width 58 height 14
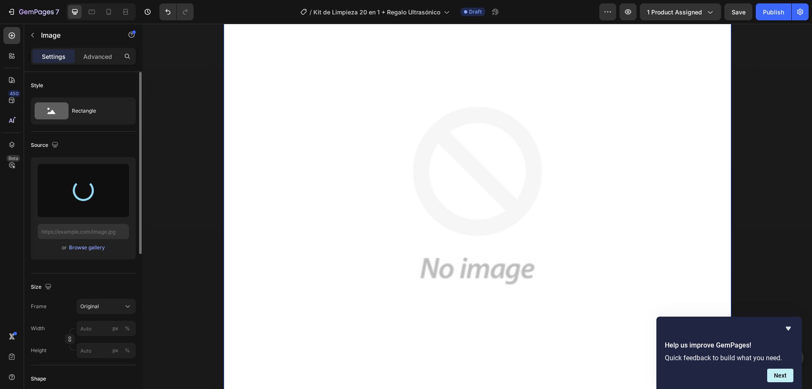
scroll to position [4824, 0]
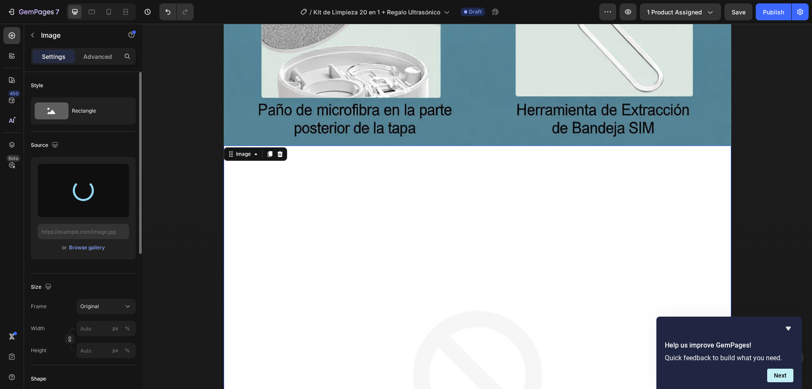
type input "[URL][DOMAIN_NAME]"
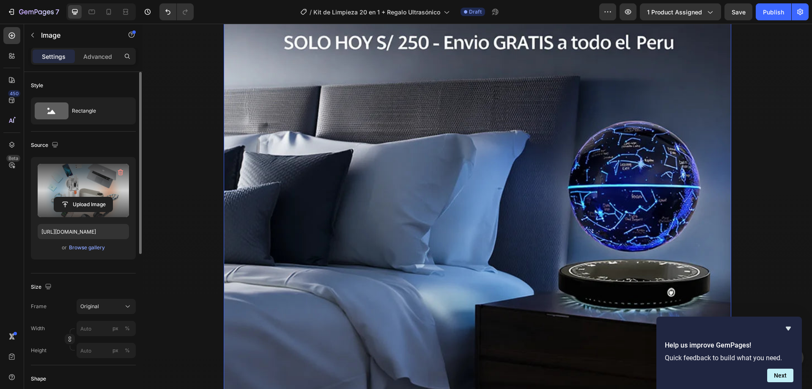
scroll to position [5586, 0]
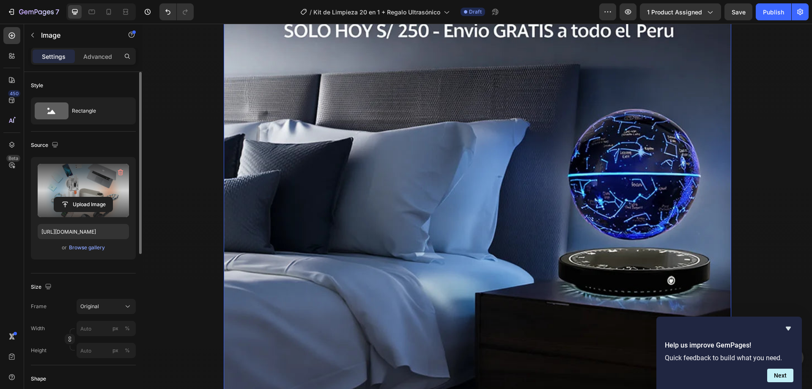
click at [389, 231] on img at bounding box center [478, 163] width 508 height 633
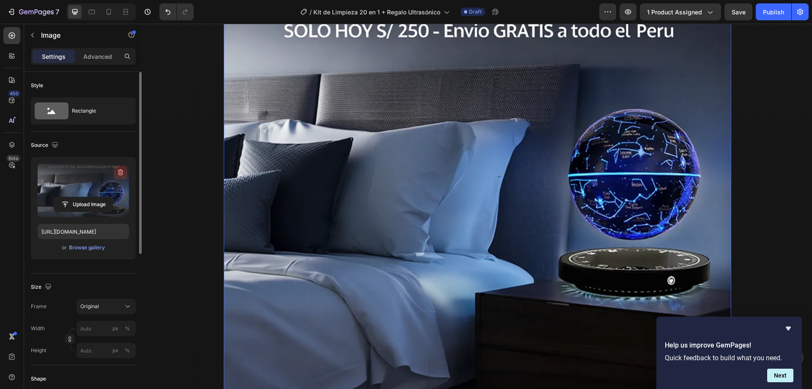
click at [118, 171] on icon "button" at bounding box center [120, 172] width 8 height 8
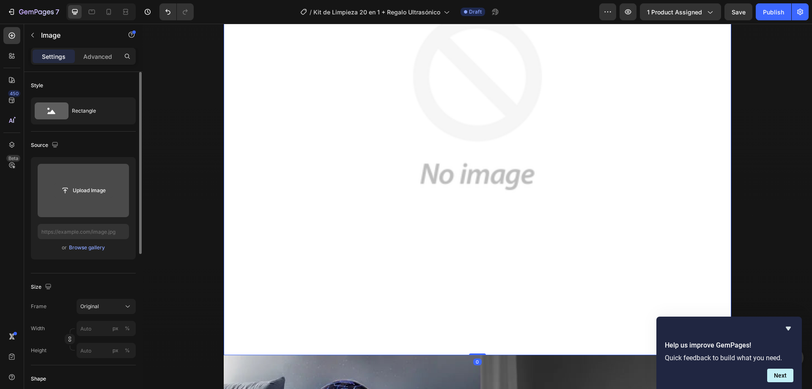
click at [94, 191] on input "file" at bounding box center [83, 190] width 58 height 14
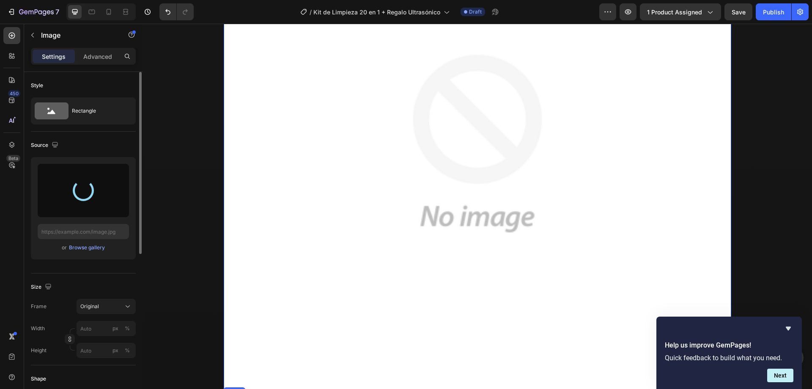
type input "[URL][DOMAIN_NAME]"
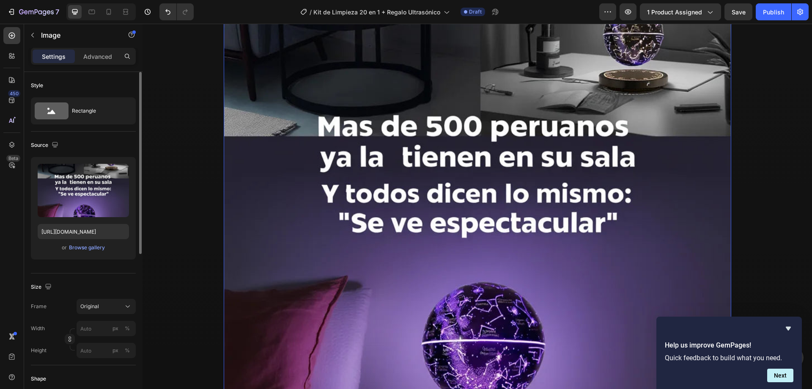
click at [409, 218] on img at bounding box center [478, 203] width 508 height 633
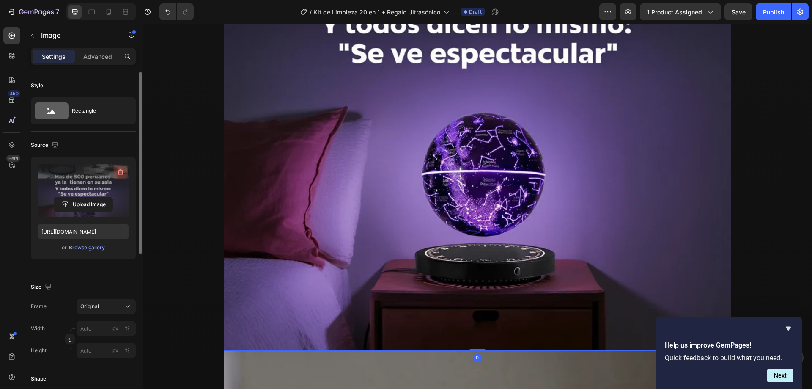
click at [121, 170] on icon "button" at bounding box center [121, 172] width 6 height 6
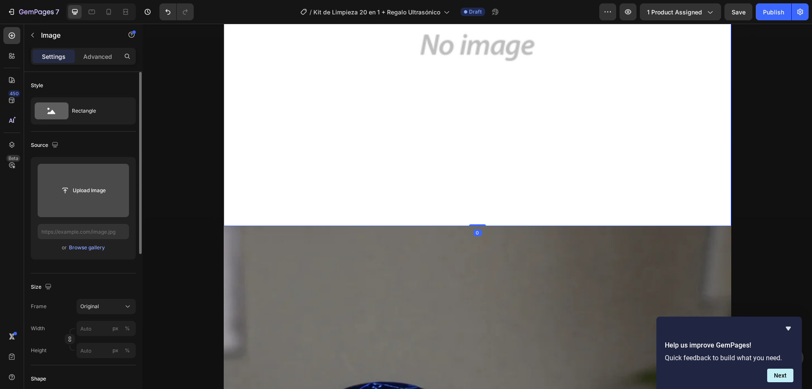
click at [90, 186] on input "file" at bounding box center [83, 190] width 58 height 14
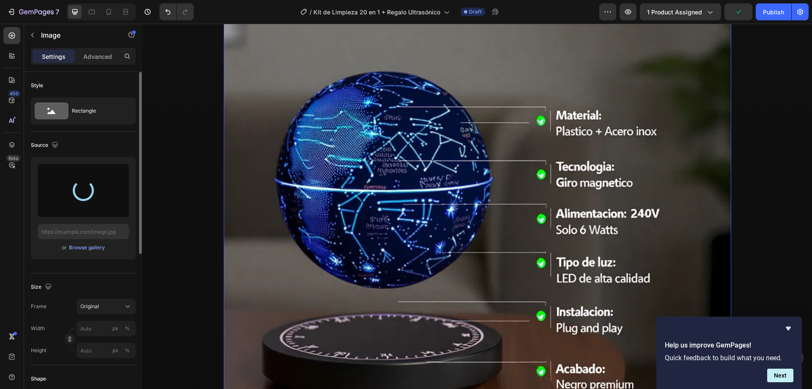
scroll to position [6686, 0]
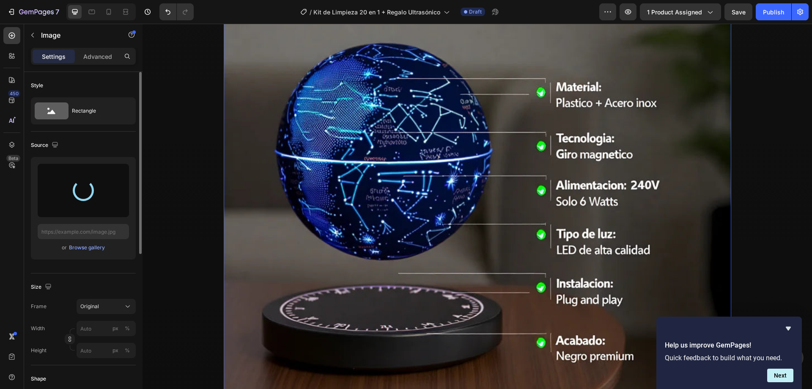
type input "[URL][DOMAIN_NAME]"
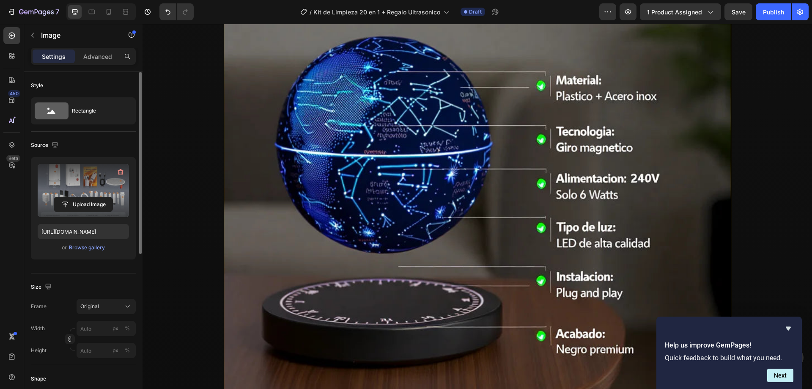
scroll to position [6813, 0]
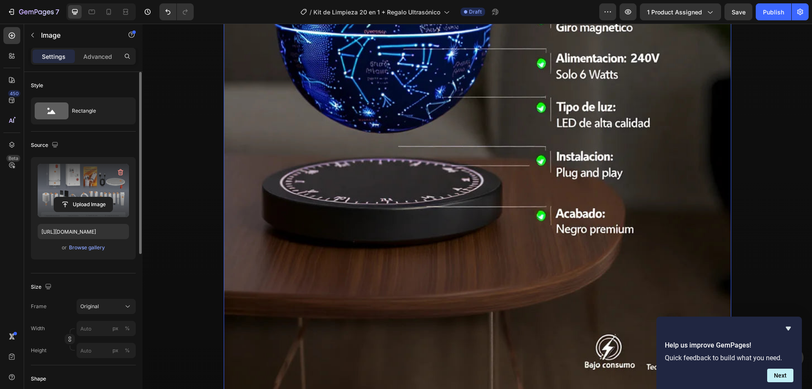
click at [457, 210] on img at bounding box center [478, 76] width 508 height 633
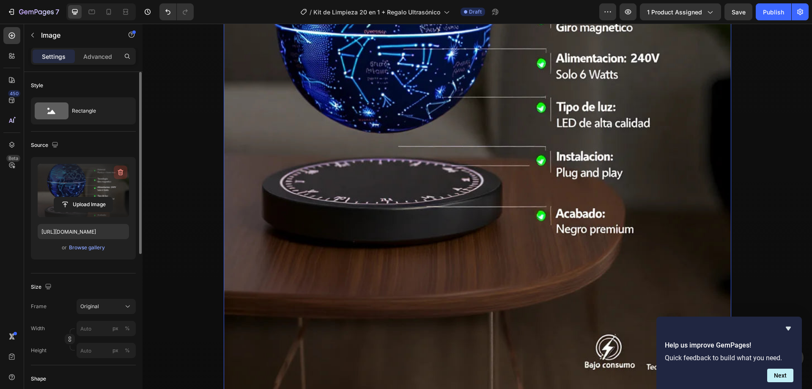
click at [121, 172] on icon "button" at bounding box center [120, 172] width 8 height 8
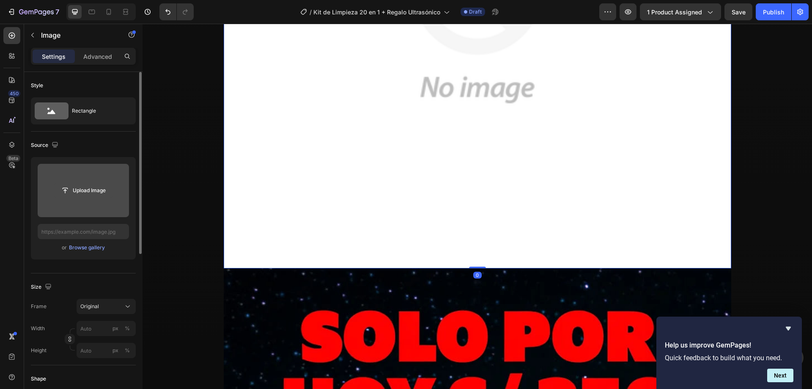
click at [92, 189] on input "file" at bounding box center [83, 190] width 58 height 14
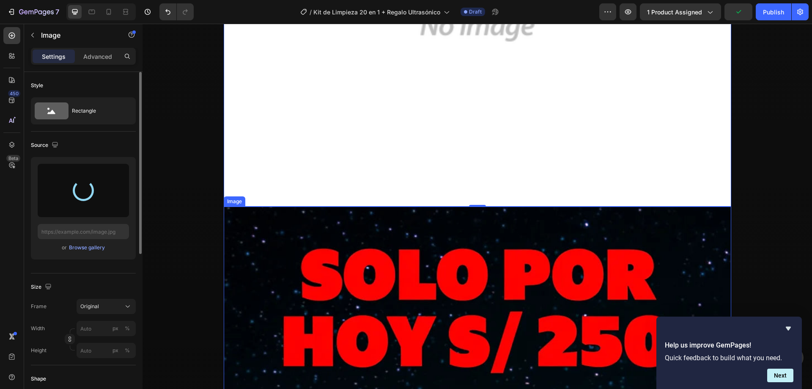
scroll to position [6982, 0]
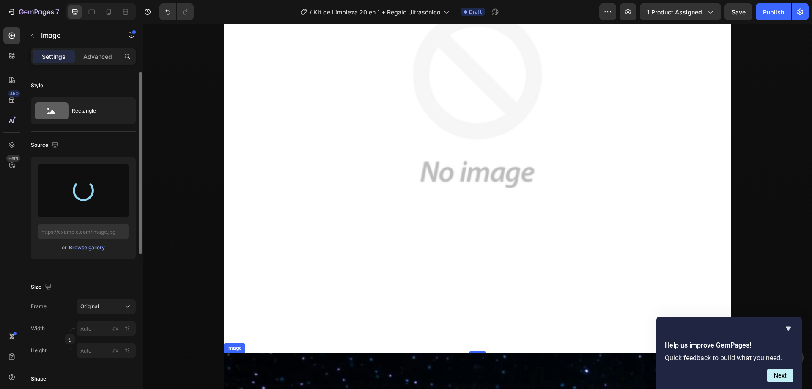
type input "[URL][DOMAIN_NAME]"
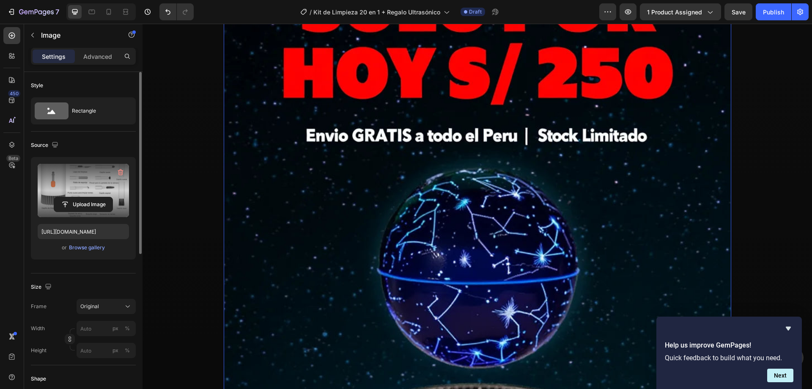
scroll to position [7278, 0]
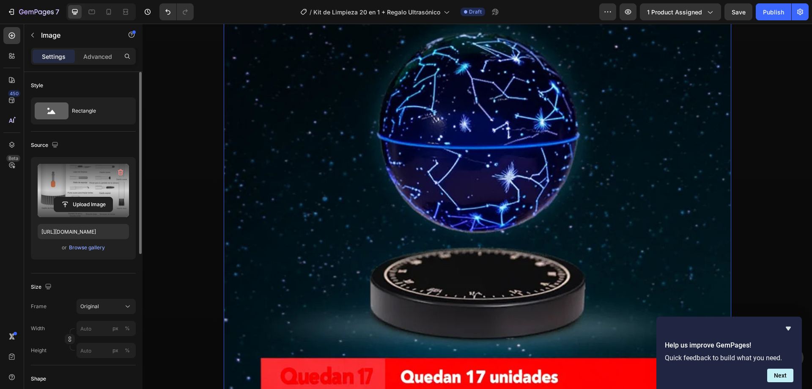
click at [423, 274] on img at bounding box center [478, 119] width 508 height 633
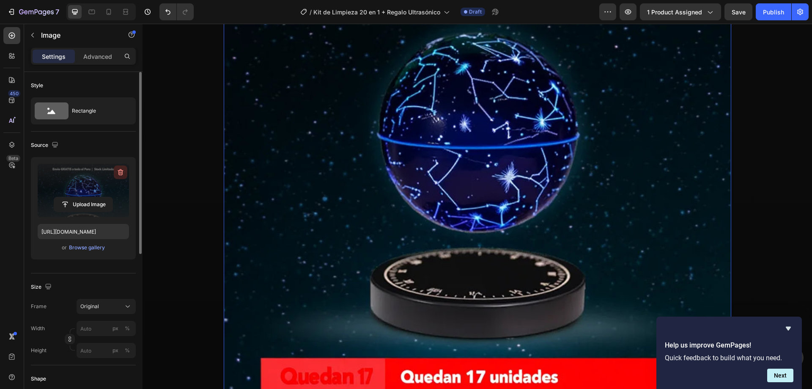
click at [117, 172] on icon "button" at bounding box center [120, 172] width 8 height 8
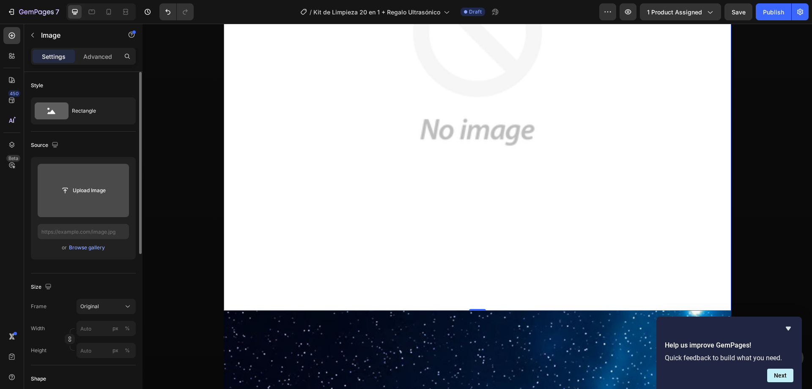
click at [94, 179] on input "file" at bounding box center [83, 190] width 91 height 53
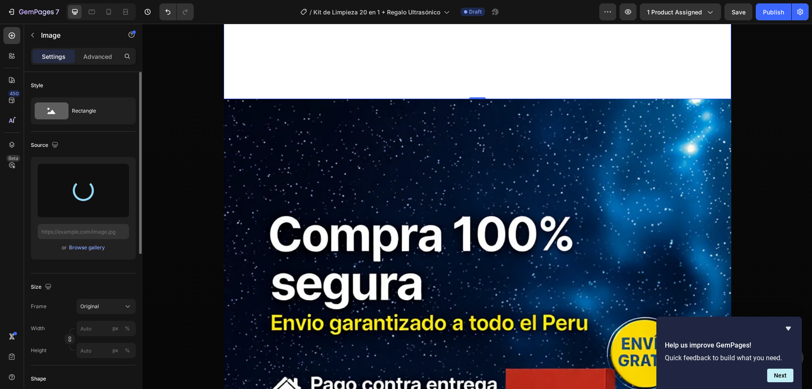
scroll to position [7532, 0]
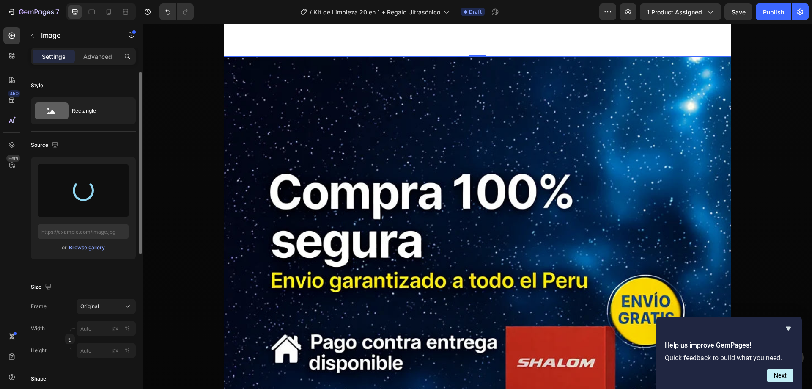
type input "[URL][DOMAIN_NAME]"
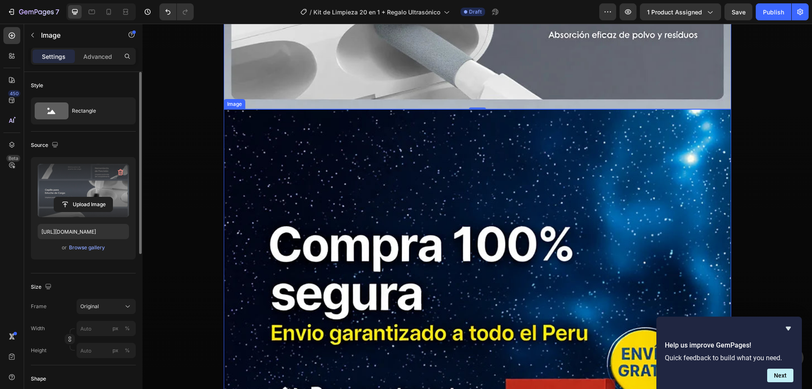
scroll to position [7617, 0]
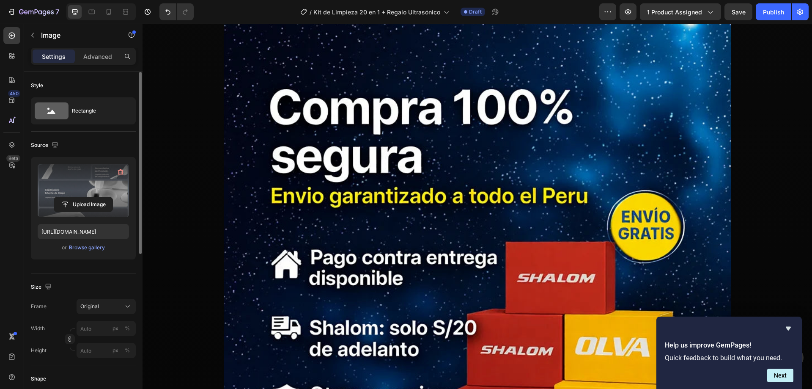
click at [398, 222] on img at bounding box center [478, 288] width 508 height 633
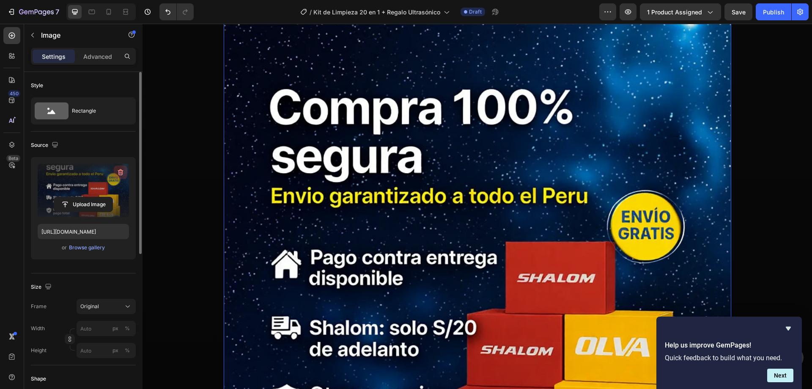
click at [121, 174] on icon "button" at bounding box center [120, 172] width 8 height 8
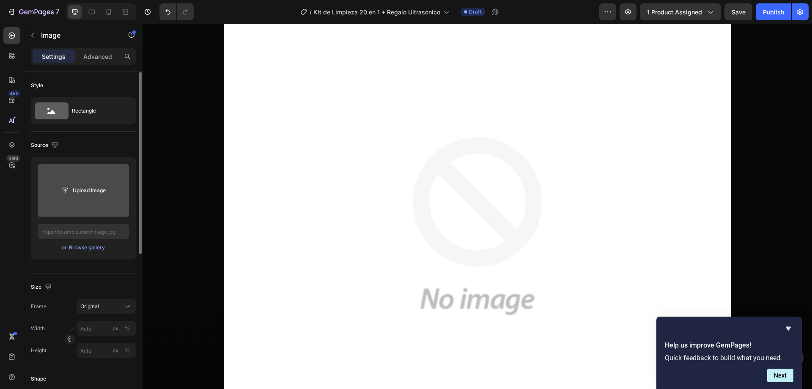
click at [92, 194] on input "file" at bounding box center [83, 190] width 58 height 14
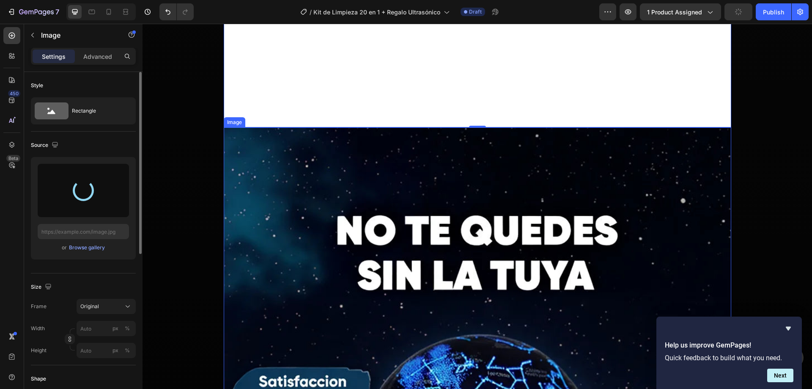
scroll to position [8167, 0]
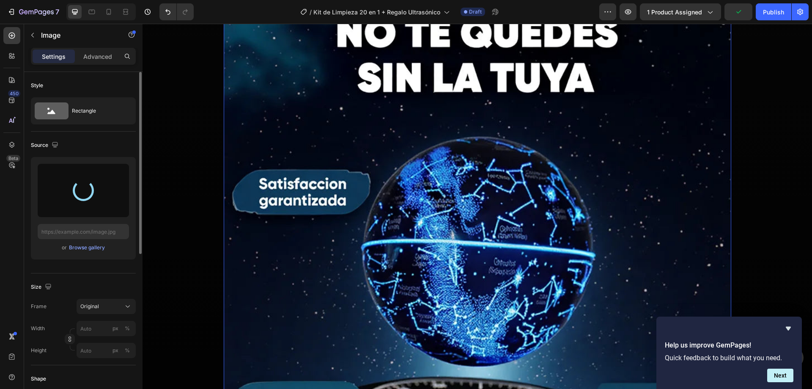
type input "[URL][DOMAIN_NAME]"
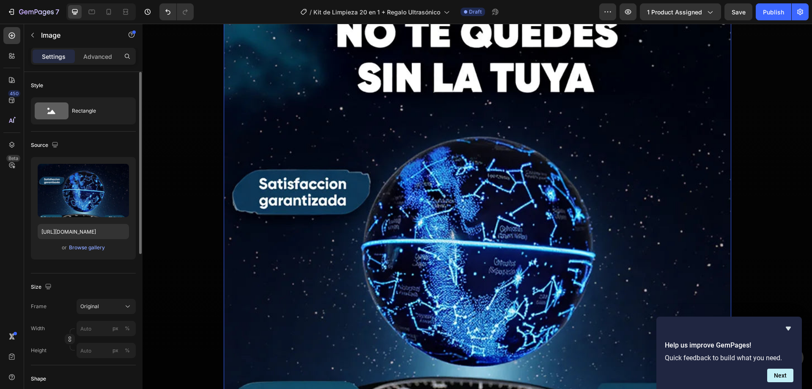
click at [385, 225] on img at bounding box center [478, 246] width 508 height 633
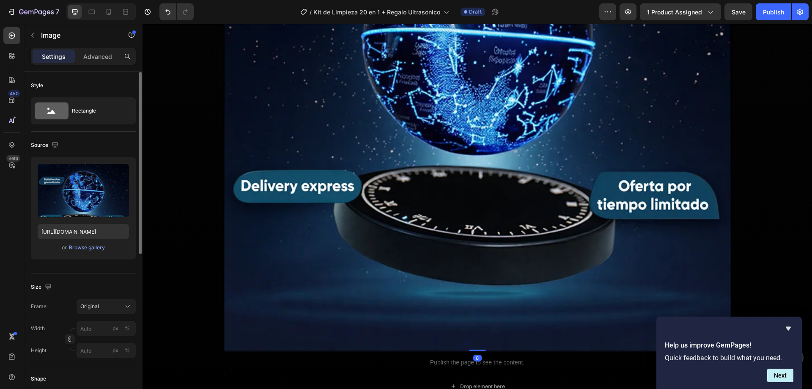
scroll to position [8378, 0]
click at [387, 231] on img at bounding box center [478, 34] width 508 height 633
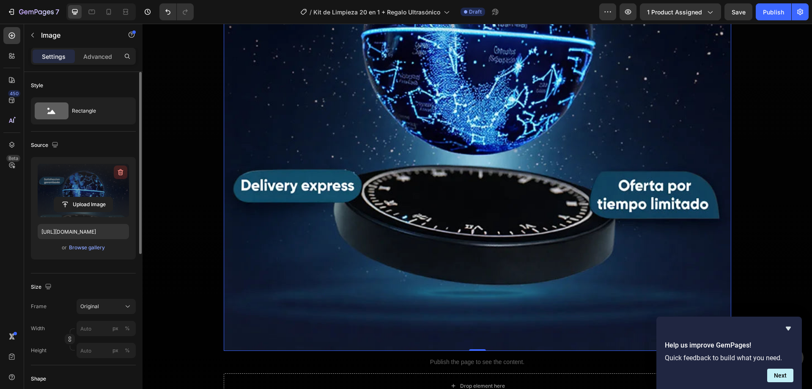
click at [119, 173] on icon "button" at bounding box center [120, 172] width 8 height 8
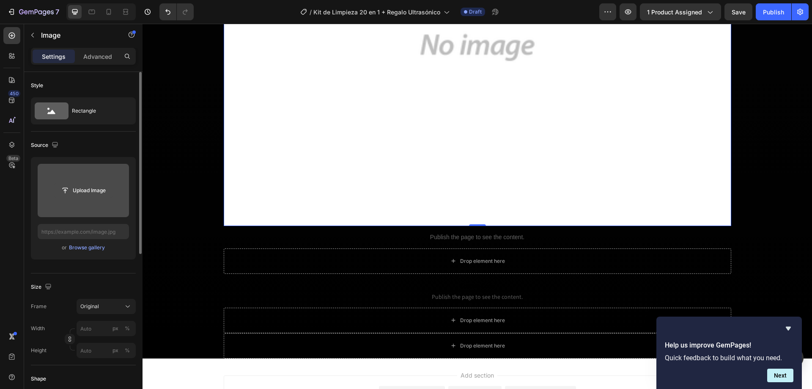
click at [79, 194] on input "file" at bounding box center [83, 190] width 58 height 14
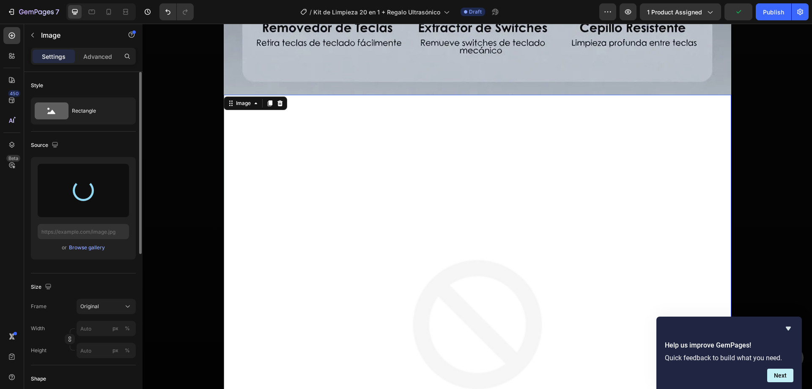
scroll to position [7913, 0]
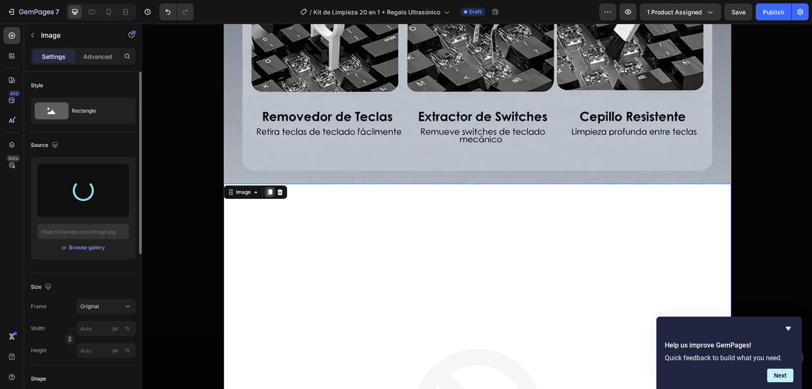
type input "[URL][DOMAIN_NAME]"
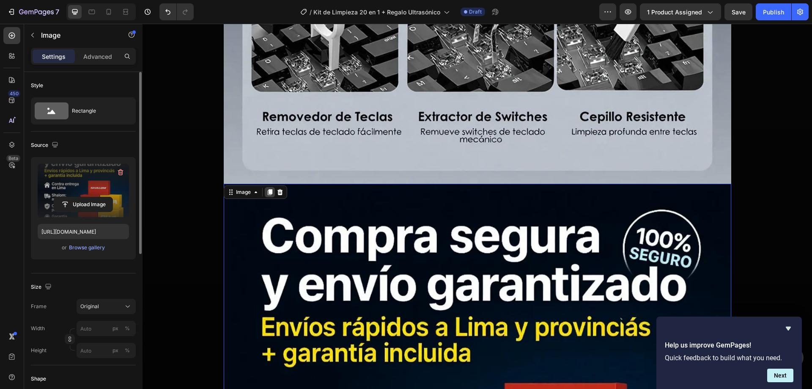
click at [267, 194] on icon at bounding box center [269, 192] width 5 height 6
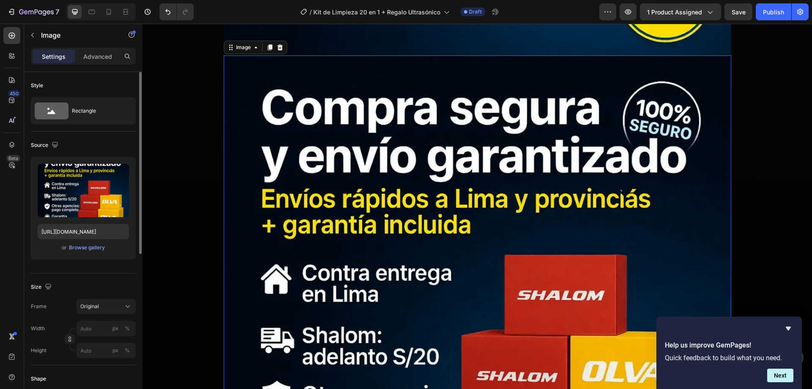
scroll to position [8551, 0]
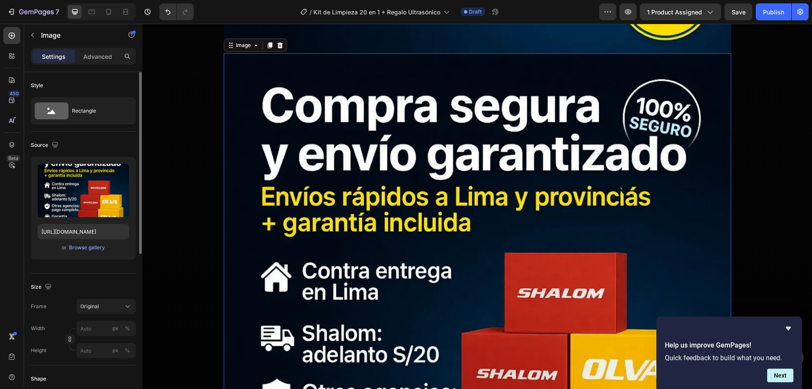
click at [292, 209] on img at bounding box center [478, 307] width 508 height 508
click at [121, 172] on icon "button" at bounding box center [121, 172] width 1 height 3
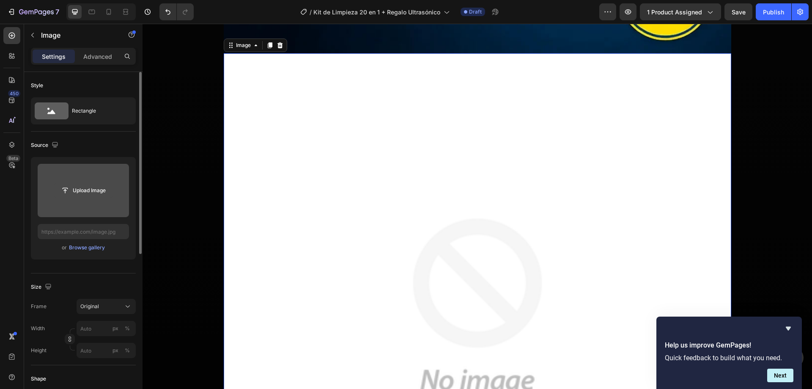
click at [85, 190] on input "file" at bounding box center [83, 190] width 58 height 14
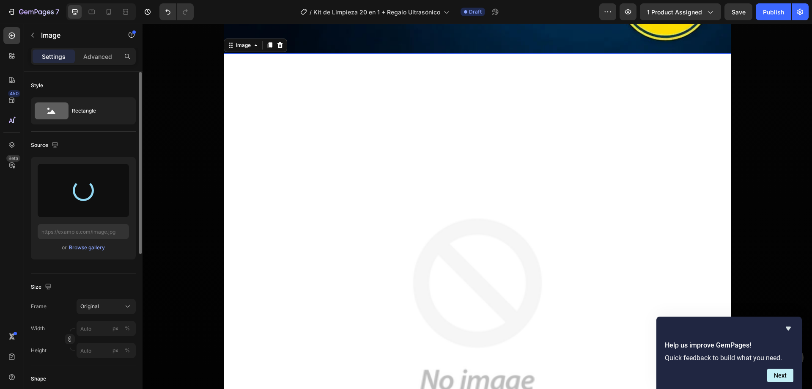
type input "[URL][DOMAIN_NAME]"
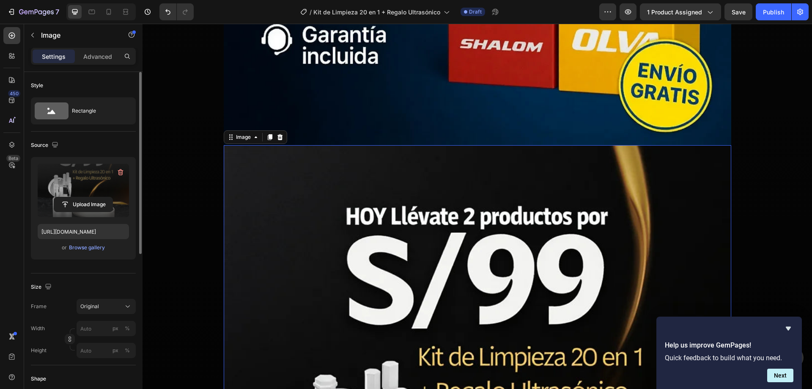
scroll to position [8383, 0]
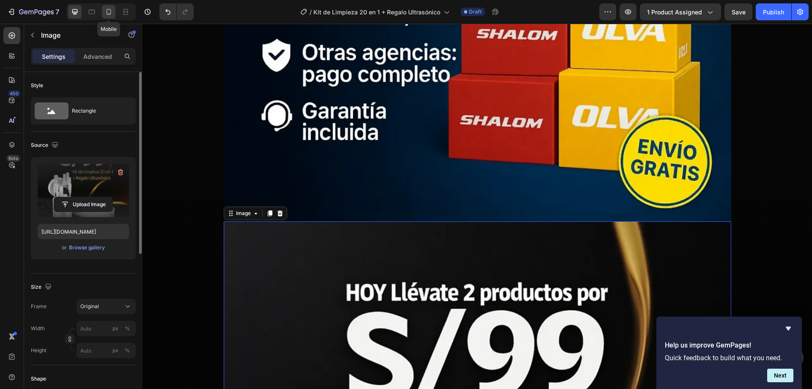
click at [113, 12] on icon at bounding box center [109, 12] width 8 height 8
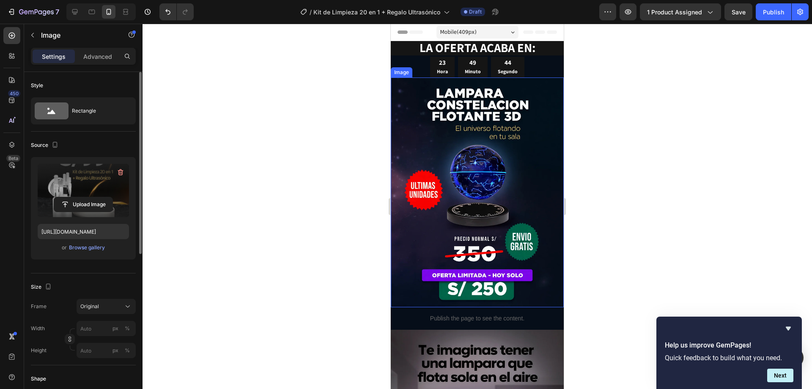
click at [469, 147] on img at bounding box center [477, 192] width 173 height 230
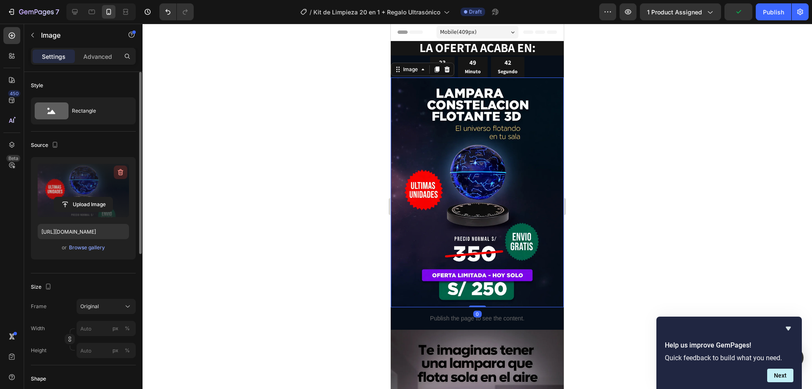
click at [120, 172] on icon "button" at bounding box center [120, 172] width 1 height 3
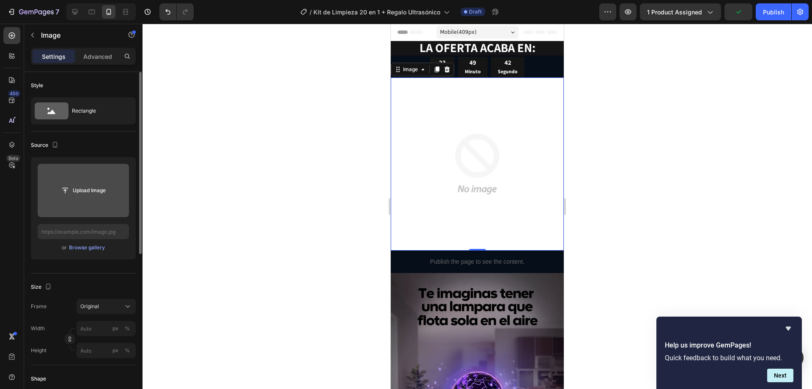
click at [85, 192] on input "file" at bounding box center [83, 190] width 58 height 14
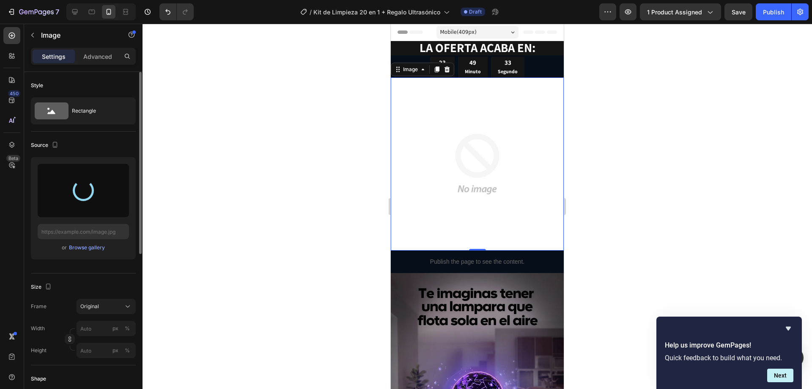
type input "[URL][DOMAIN_NAME]"
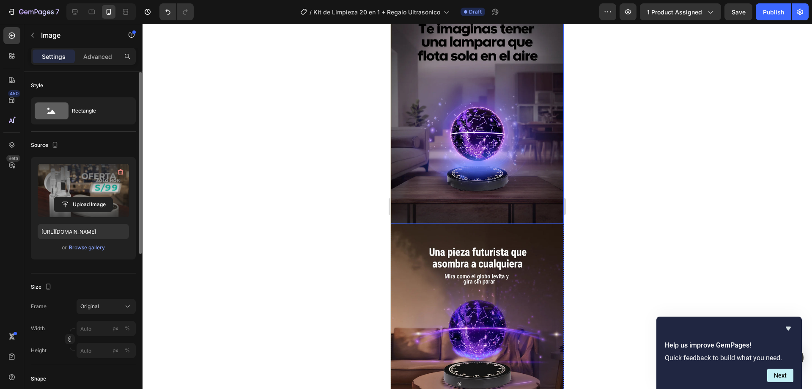
scroll to position [212, 0]
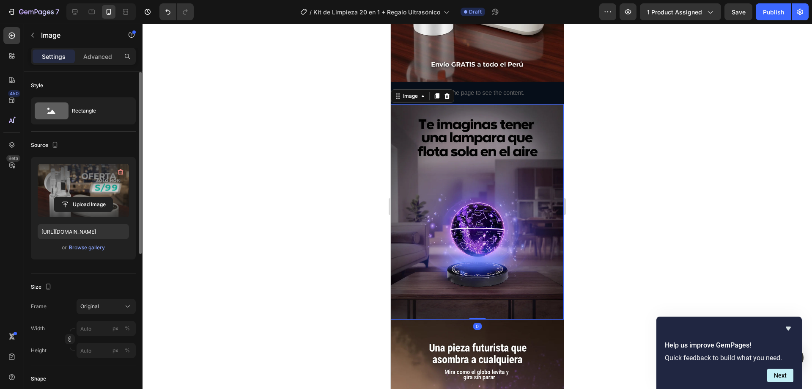
click at [468, 212] on img at bounding box center [477, 212] width 173 height 216
click at [123, 173] on icon "button" at bounding box center [121, 172] width 6 height 6
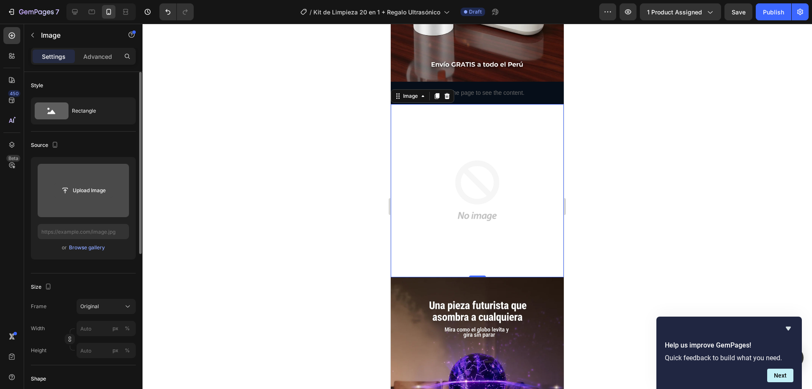
click at [84, 187] on input "file" at bounding box center [83, 190] width 58 height 14
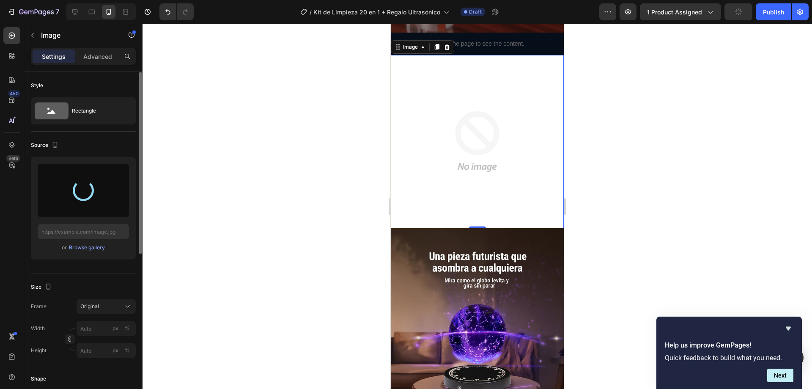
scroll to position [339, 0]
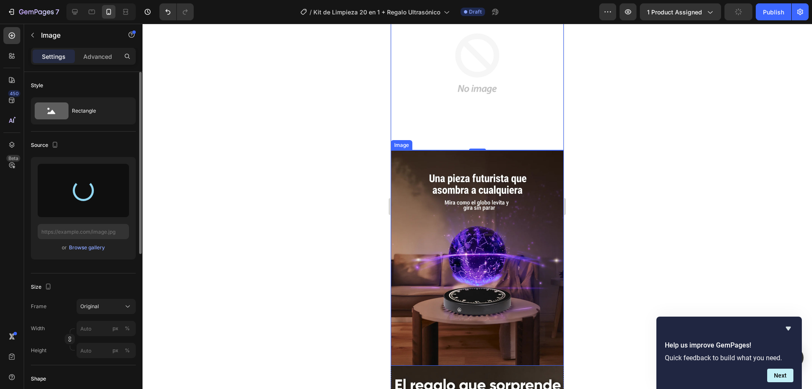
type input "[URL][DOMAIN_NAME]"
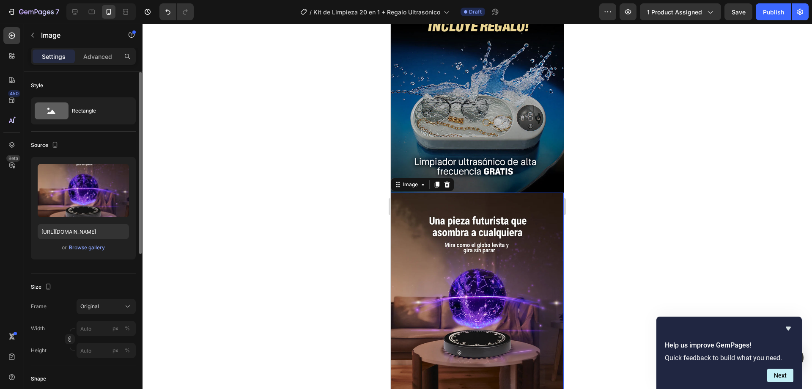
click at [465, 196] on img at bounding box center [477, 301] width 173 height 216
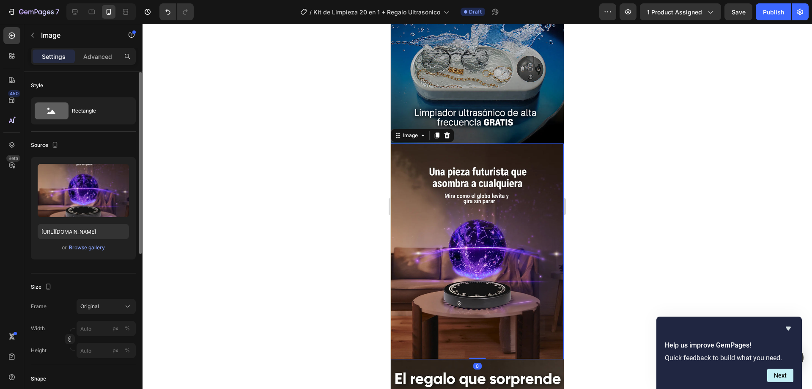
scroll to position [465, 0]
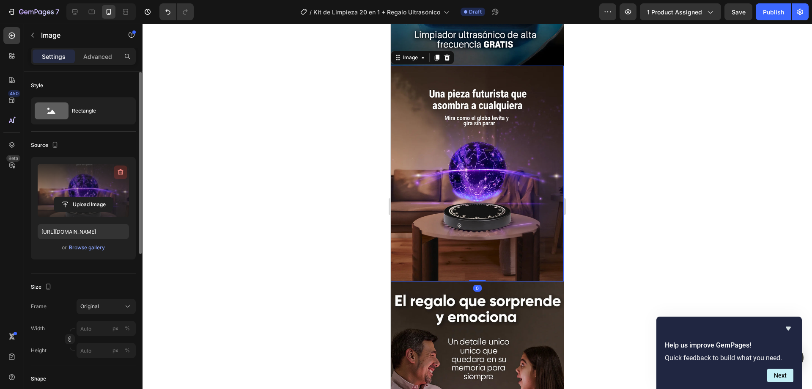
click at [119, 173] on icon "button" at bounding box center [121, 172] width 6 height 6
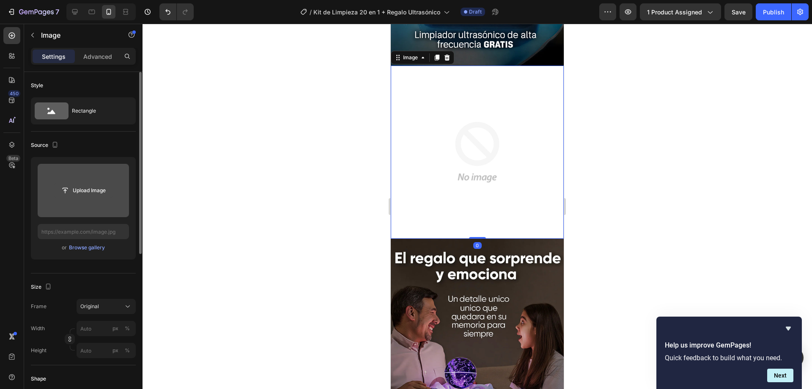
click at [96, 187] on input "file" at bounding box center [83, 190] width 58 height 14
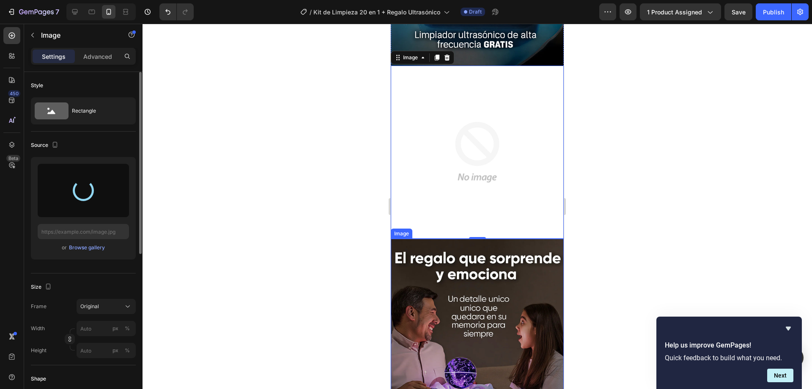
type input "[URL][DOMAIN_NAME]"
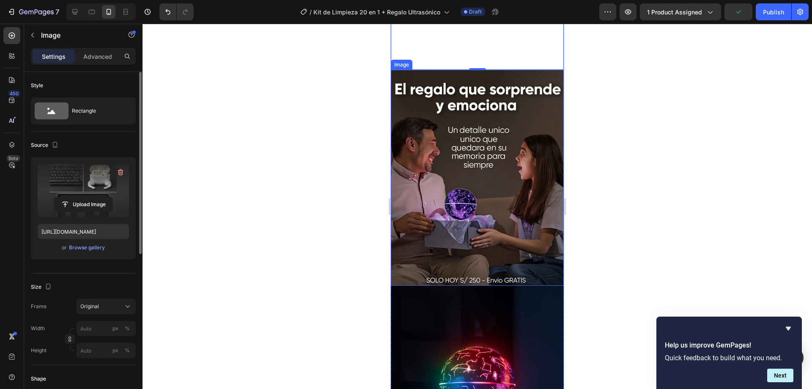
scroll to position [635, 0]
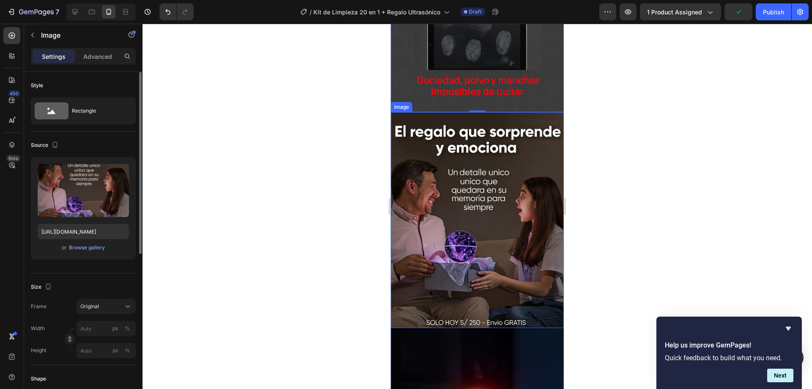
click at [453, 242] on img at bounding box center [477, 220] width 173 height 216
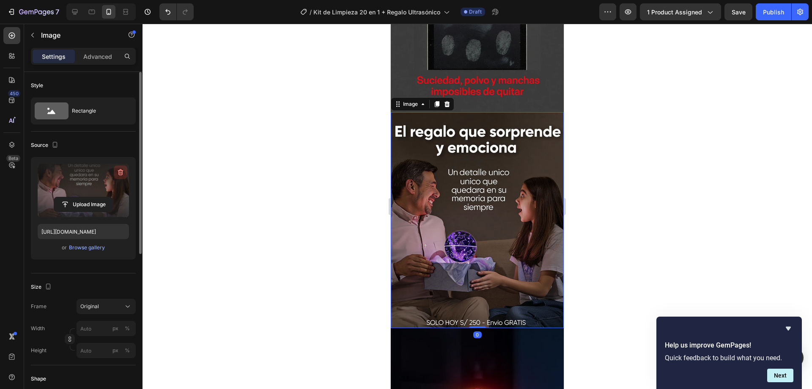
click at [122, 173] on icon "button" at bounding box center [120, 172] width 8 height 8
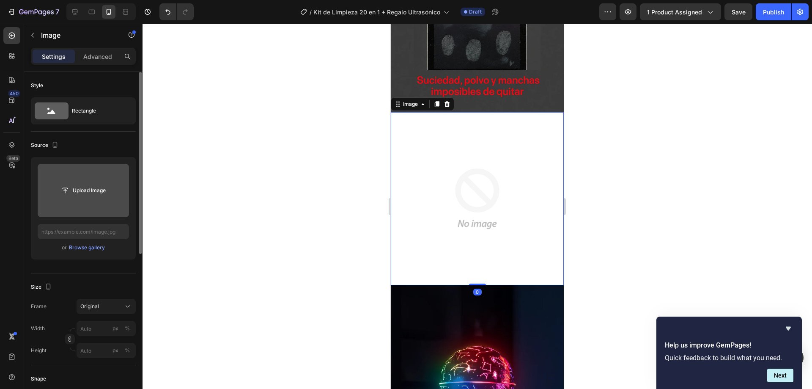
click at [95, 192] on input "file" at bounding box center [83, 190] width 58 height 14
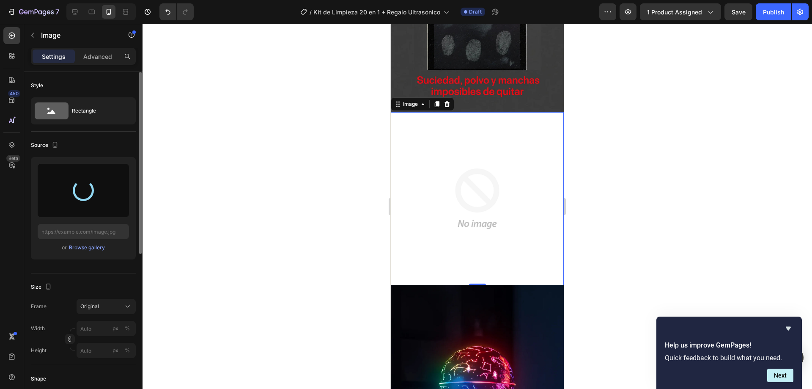
type input "[URL][DOMAIN_NAME]"
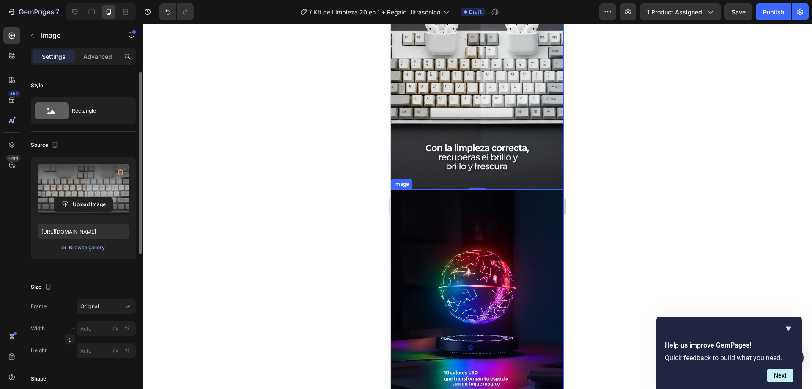
scroll to position [889, 0]
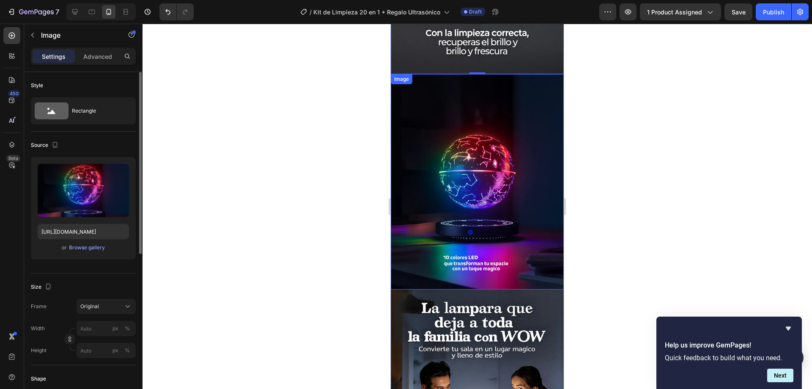
click at [463, 225] on img at bounding box center [477, 182] width 173 height 216
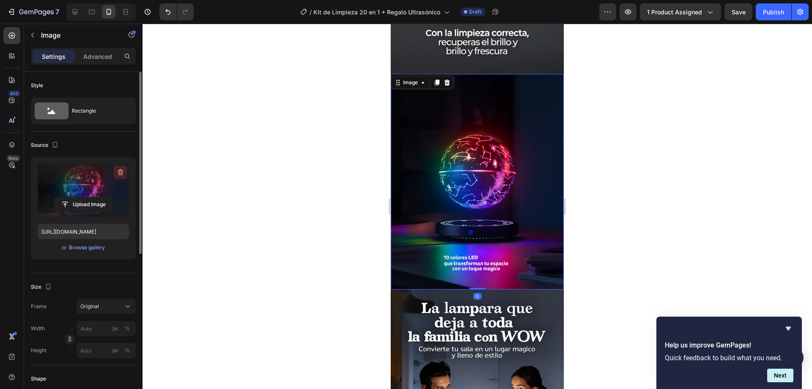
click at [121, 170] on icon "button" at bounding box center [120, 172] width 8 height 8
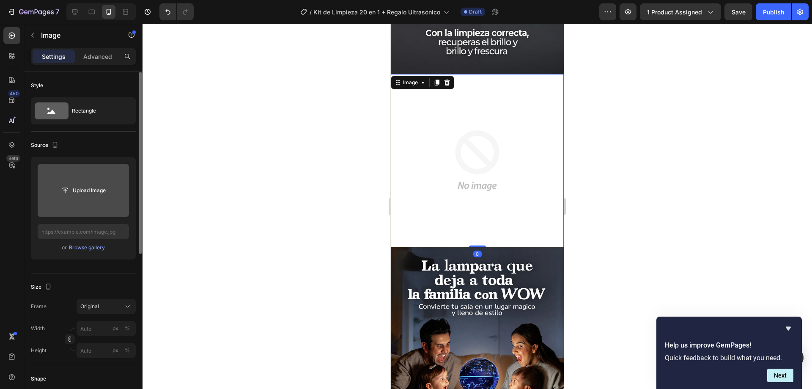
click at [80, 196] on input "file" at bounding box center [83, 190] width 58 height 14
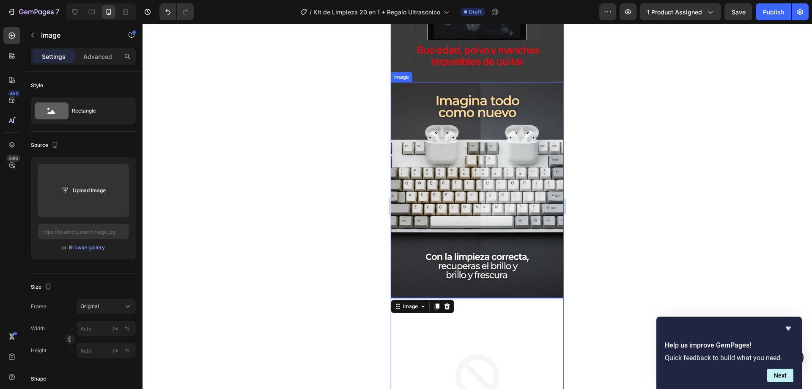
scroll to position [804, 0]
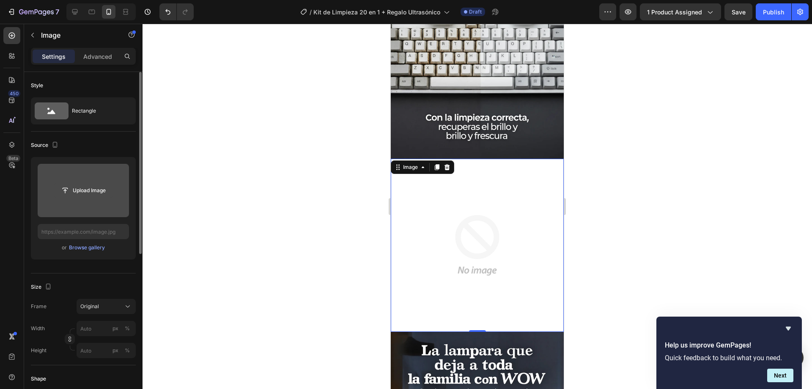
click at [84, 190] on input "file" at bounding box center [83, 190] width 58 height 14
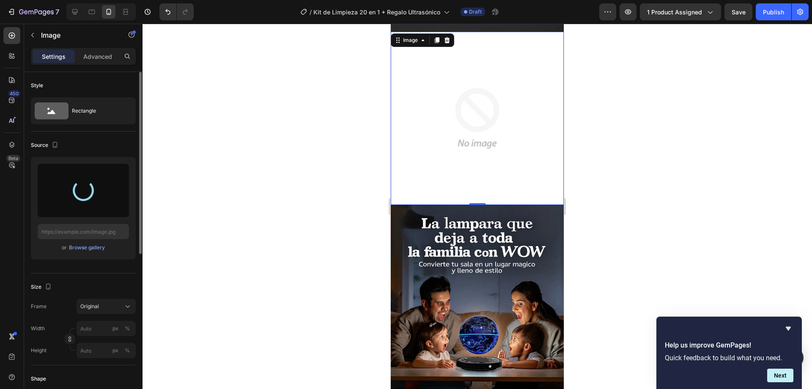
type input "[URL][DOMAIN_NAME]"
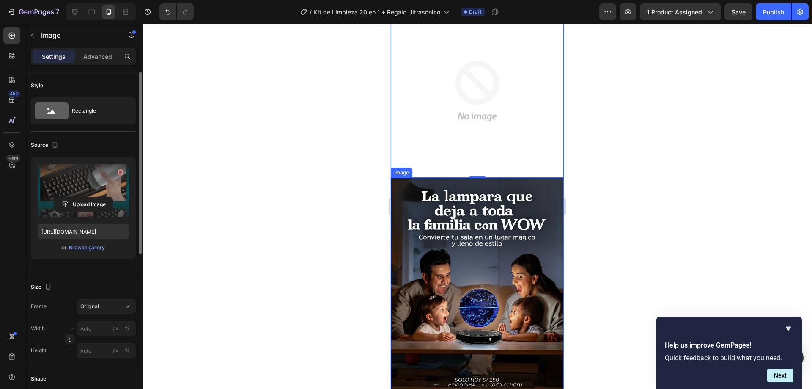
scroll to position [973, 0]
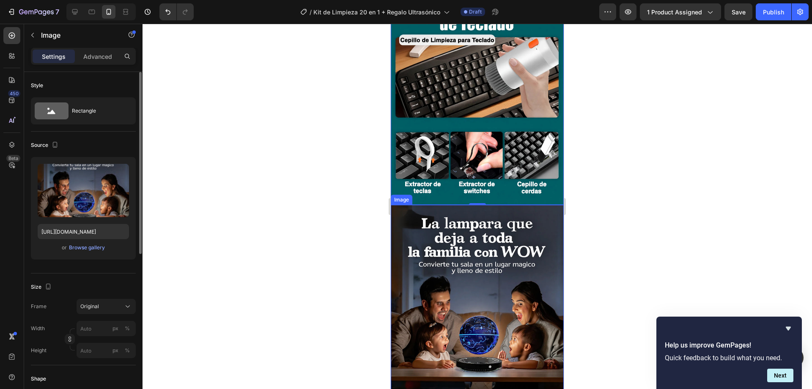
click at [464, 205] on img at bounding box center [477, 313] width 173 height 216
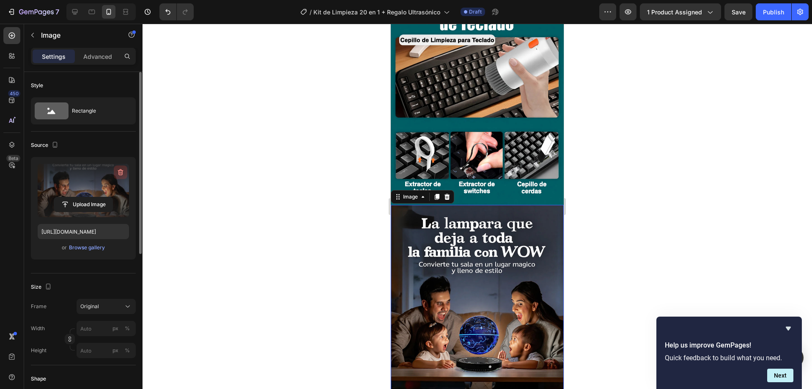
click at [118, 174] on icon "button" at bounding box center [120, 172] width 8 height 8
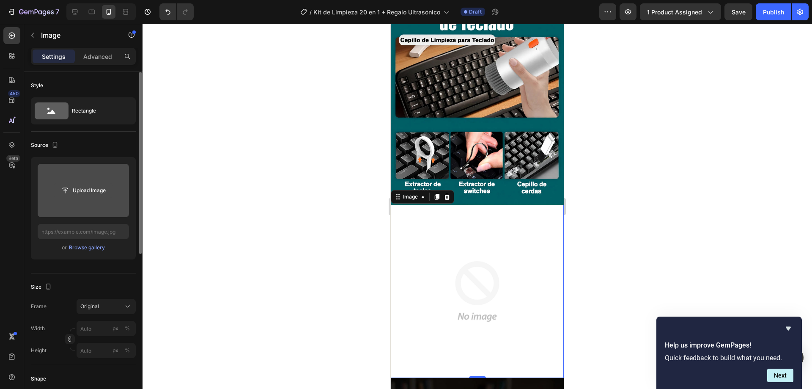
click at [96, 195] on input "file" at bounding box center [83, 190] width 58 height 14
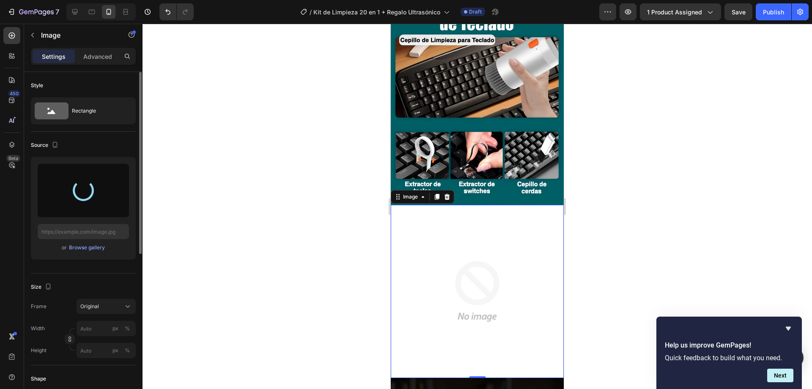
type input "[URL][DOMAIN_NAME]"
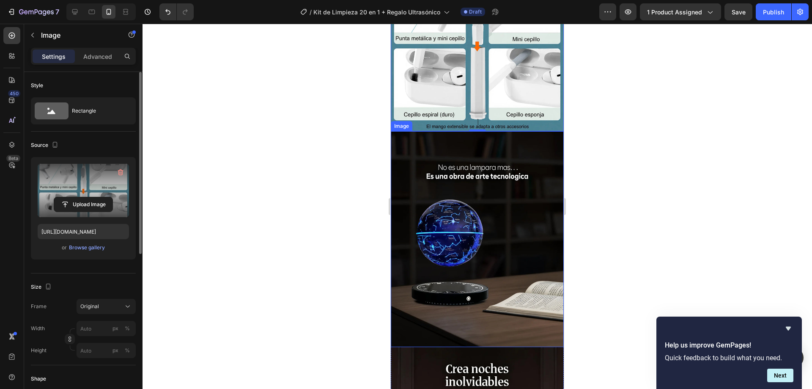
scroll to position [1227, 0]
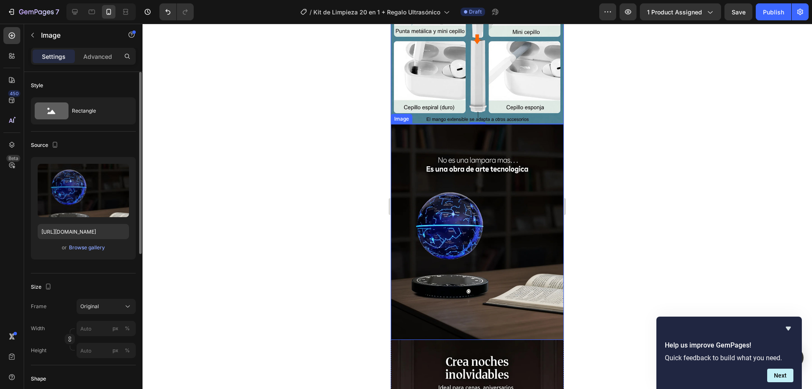
click at [471, 242] on img at bounding box center [477, 232] width 173 height 216
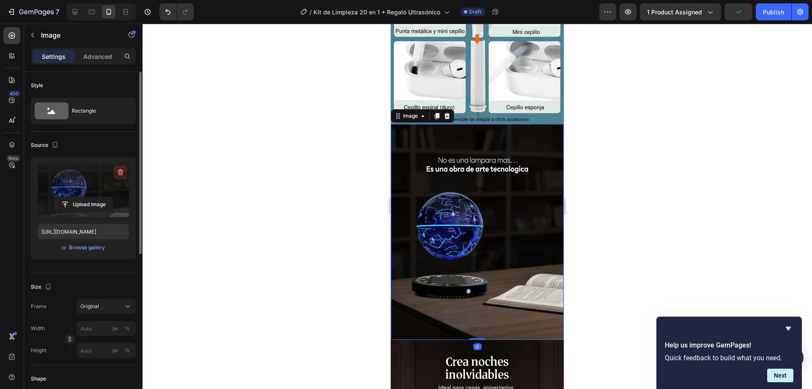
click at [119, 173] on icon "button" at bounding box center [121, 172] width 6 height 6
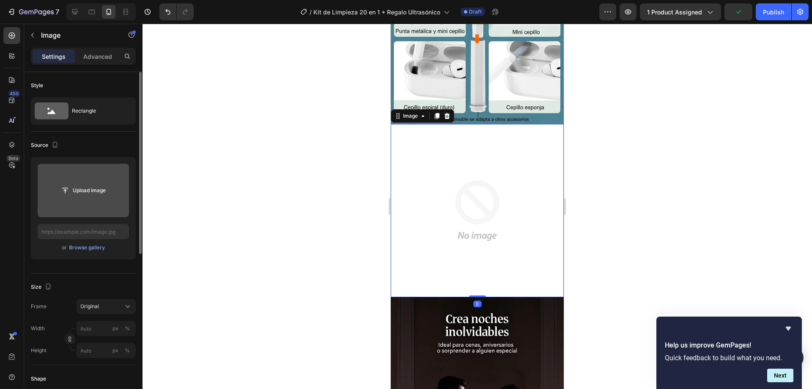
click at [94, 193] on input "file" at bounding box center [83, 190] width 58 height 14
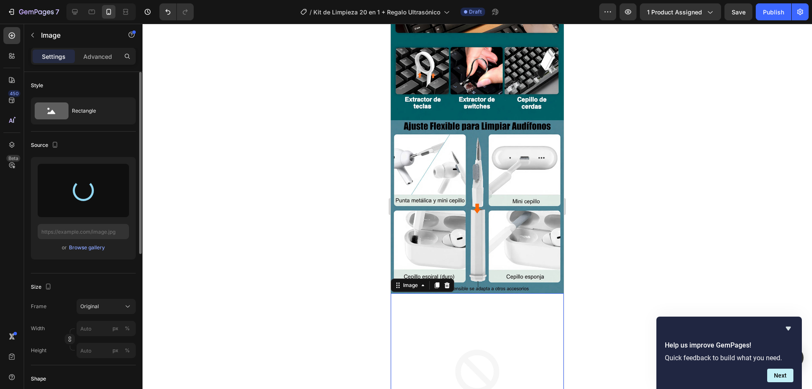
type input "[URL][DOMAIN_NAME]"
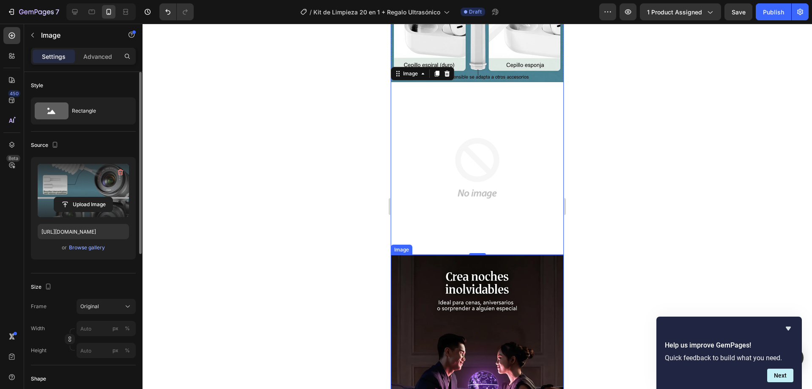
scroll to position [1396, 0]
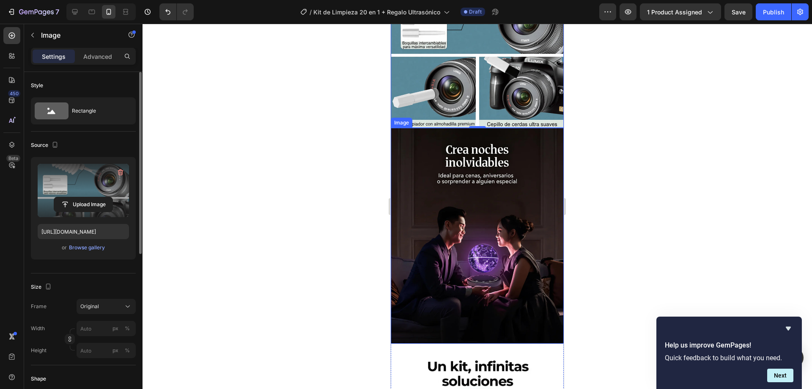
click at [480, 218] on img at bounding box center [477, 236] width 173 height 216
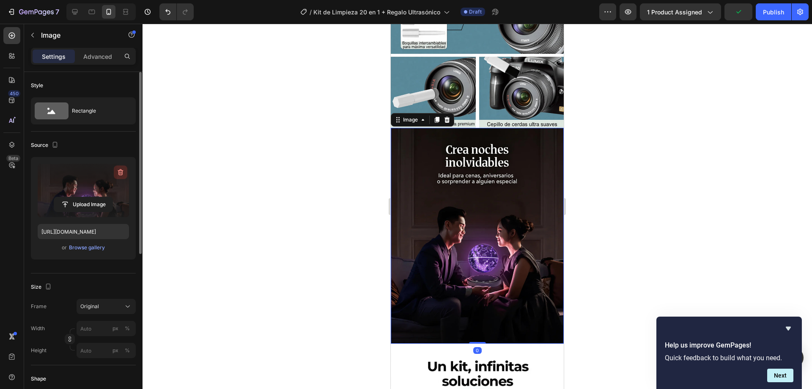
click at [118, 173] on icon "button" at bounding box center [120, 172] width 8 height 8
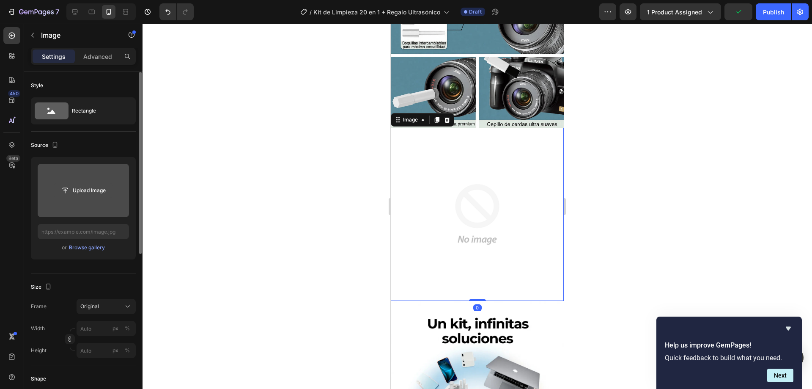
click at [93, 194] on input "file" at bounding box center [83, 190] width 58 height 14
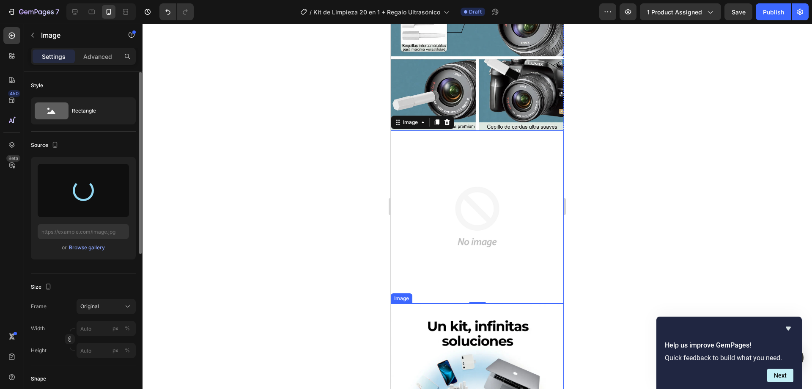
type input "[URL][DOMAIN_NAME]"
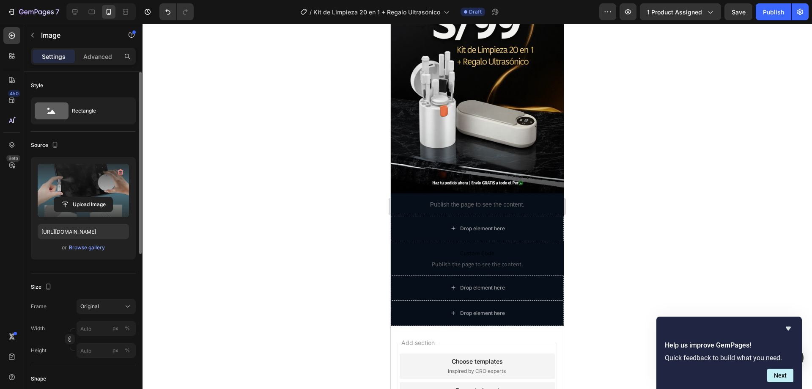
scroll to position [3018, 0]
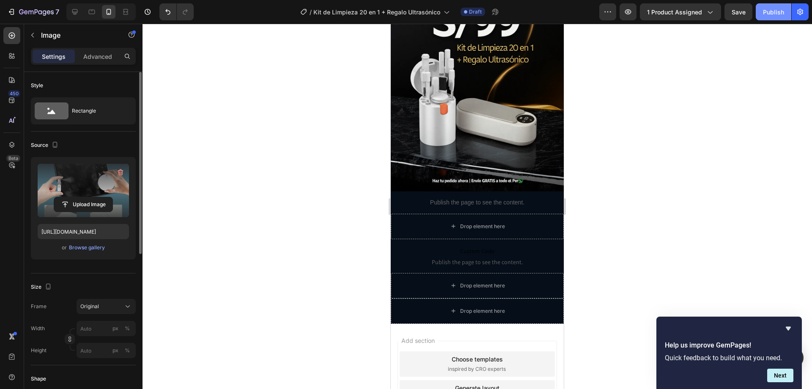
click at [772, 16] on div "Publish" at bounding box center [773, 12] width 21 height 9
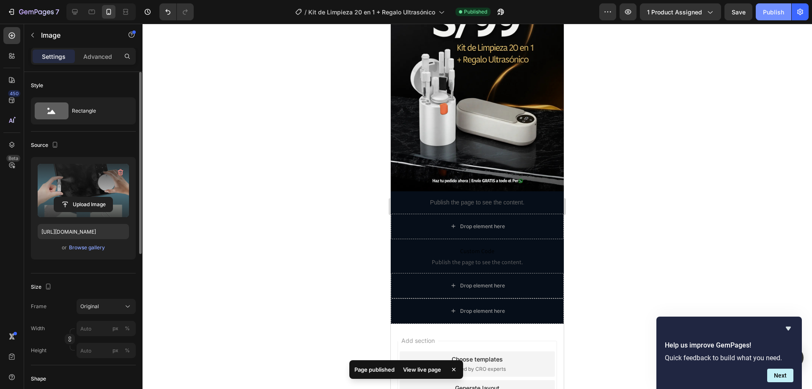
click at [772, 16] on div "Publish" at bounding box center [773, 12] width 21 height 9
click at [501, 14] on icon "button" at bounding box center [501, 12] width 8 height 8
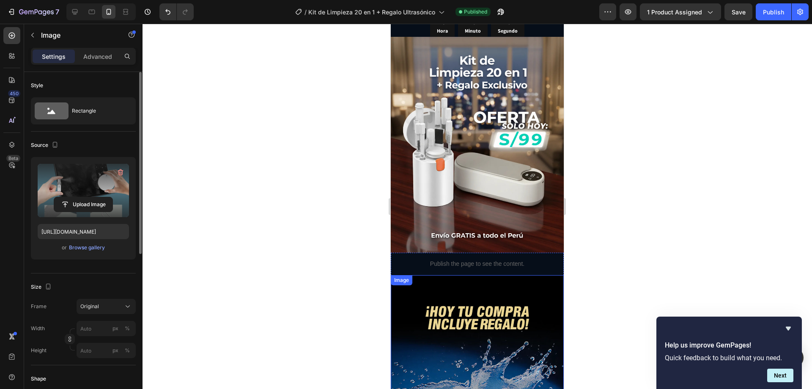
scroll to position [0, 0]
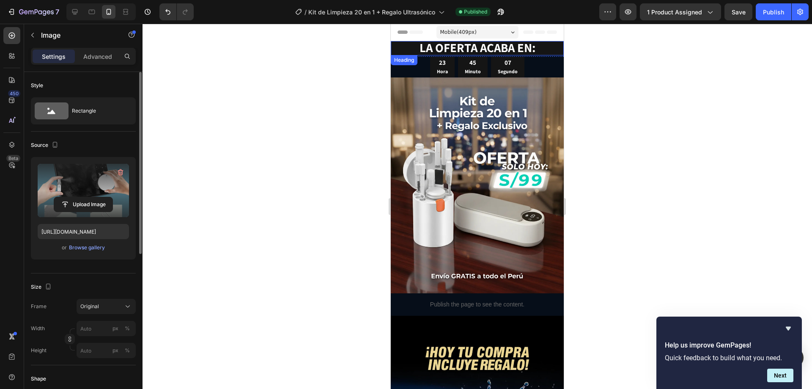
click at [401, 43] on h2 "LA OFERTA ACABA EN:" at bounding box center [477, 48] width 173 height 14
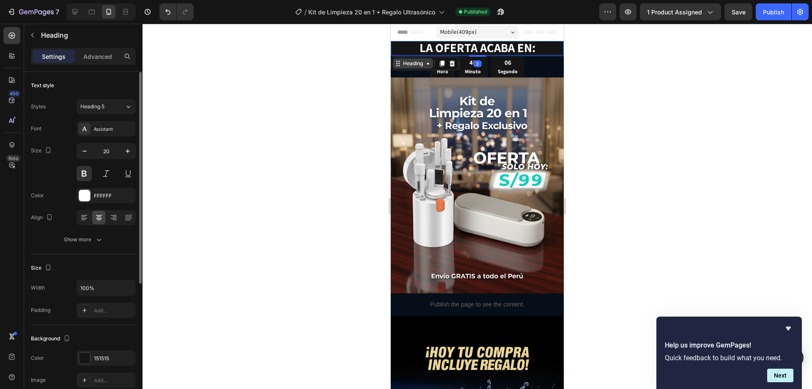
click at [404, 60] on div "Heading" at bounding box center [413, 64] width 23 height 8
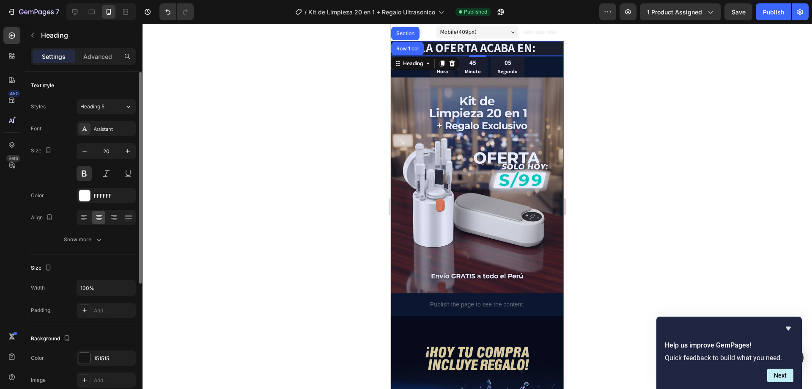
click at [405, 33] on div "Section" at bounding box center [406, 33] width 22 height 5
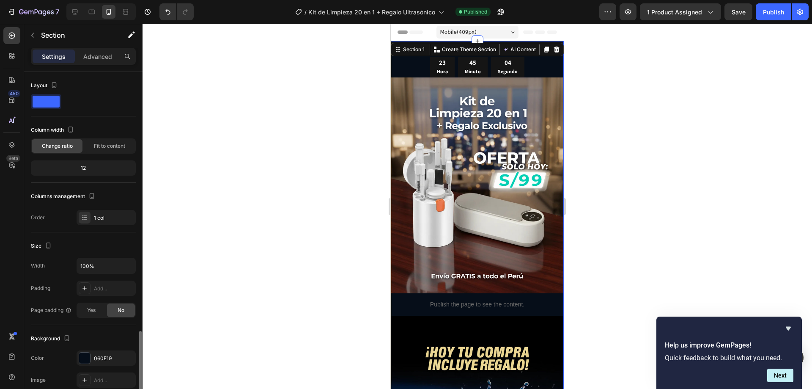
scroll to position [153, 0]
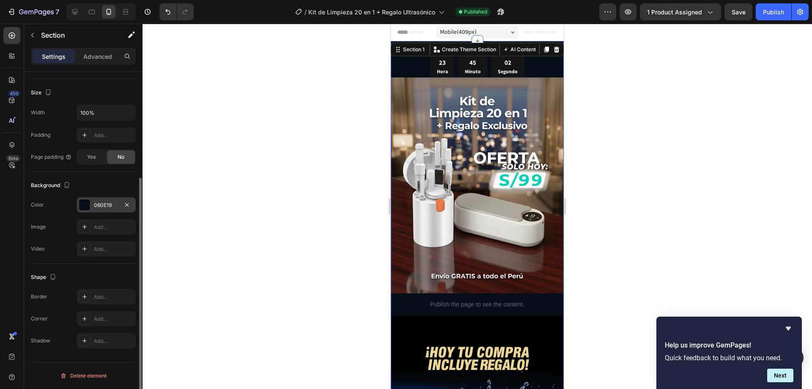
click at [91, 202] on div "060E19" at bounding box center [106, 204] width 59 height 15
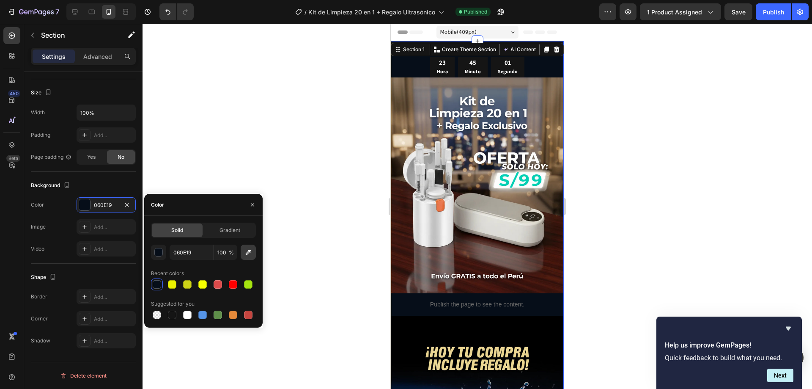
click at [245, 253] on icon "button" at bounding box center [248, 252] width 8 height 8
click at [528, 125] on img at bounding box center [477, 185] width 173 height 216
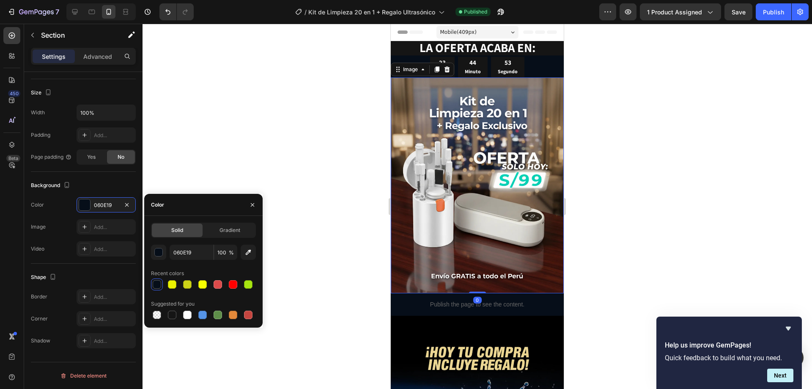
scroll to position [0, 0]
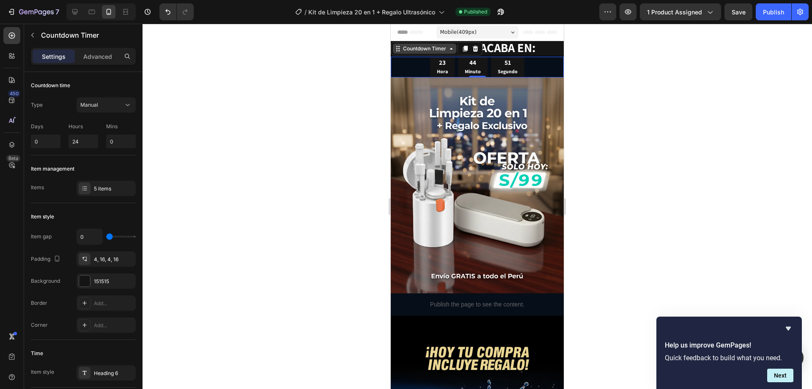
click at [405, 50] on div "Countdown Timer" at bounding box center [425, 49] width 47 height 8
click at [538, 59] on div "23 Hora 44 Minuto 50 Segundo" at bounding box center [477, 67] width 173 height 21
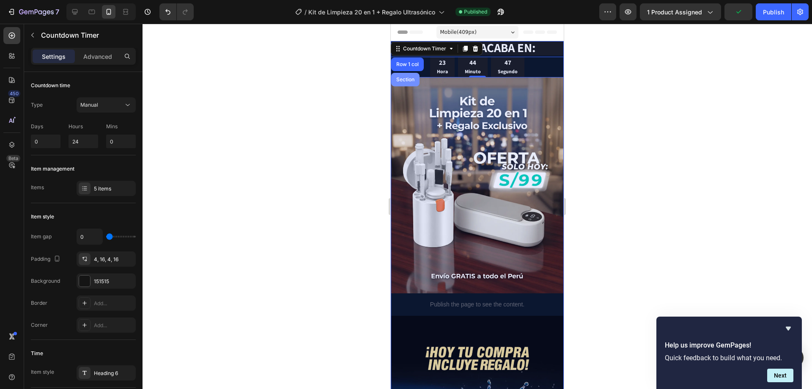
click at [402, 74] on div "Section" at bounding box center [405, 80] width 28 height 14
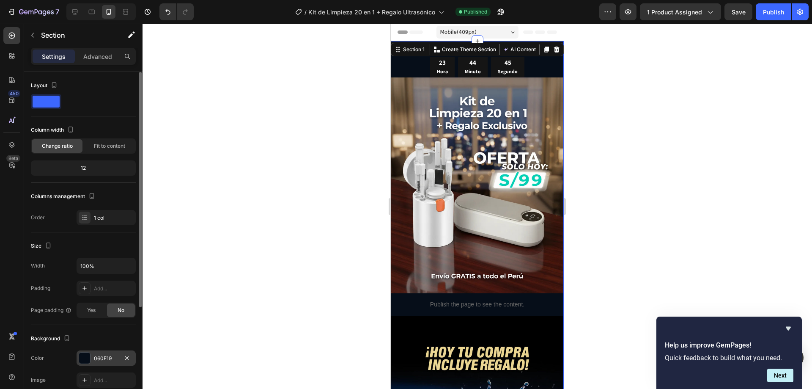
click at [80, 359] on div at bounding box center [84, 357] width 11 height 11
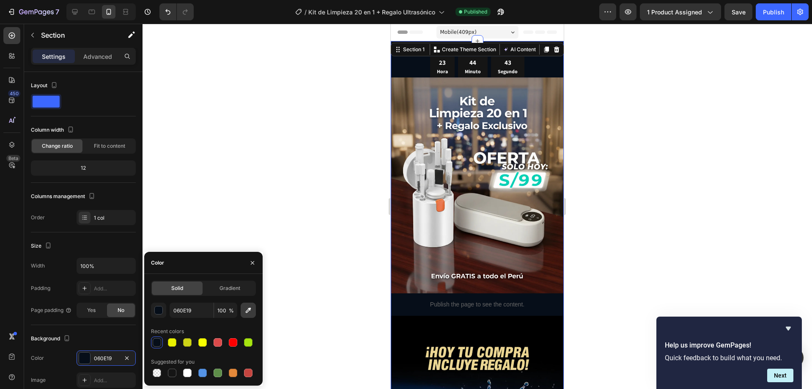
click at [243, 312] on button "button" at bounding box center [248, 310] width 15 height 15
type input "000000"
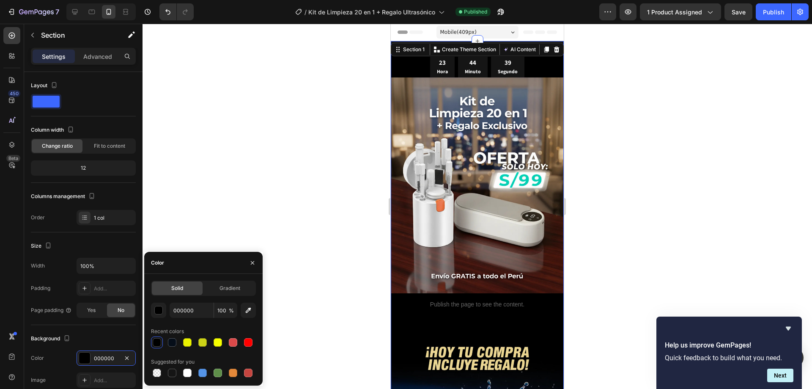
click at [715, 49] on div at bounding box center [478, 206] width 670 height 365
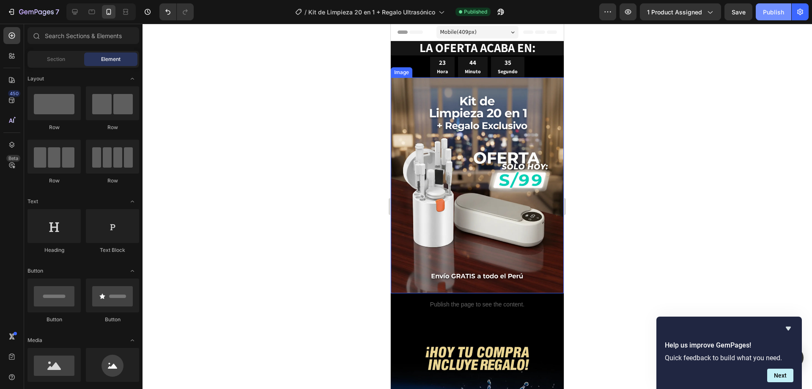
click at [773, 10] on div "Publish" at bounding box center [773, 12] width 21 height 9
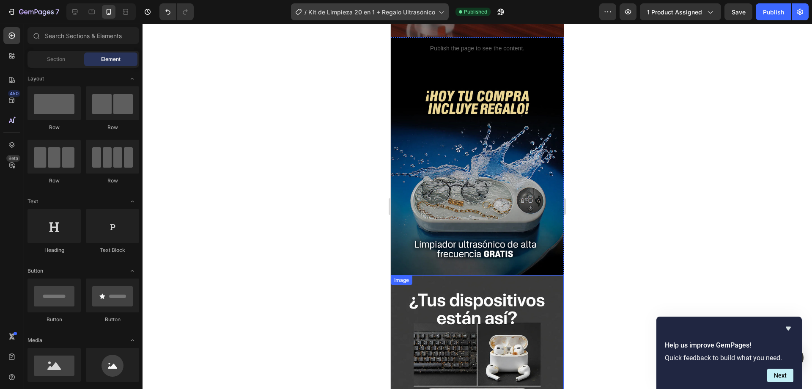
scroll to position [254, 0]
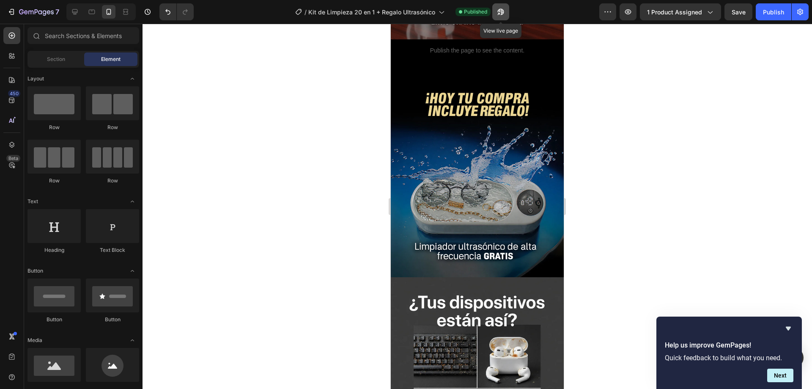
click at [497, 9] on icon "button" at bounding box center [501, 12] width 8 height 8
